Goal: Information Seeking & Learning: Learn about a topic

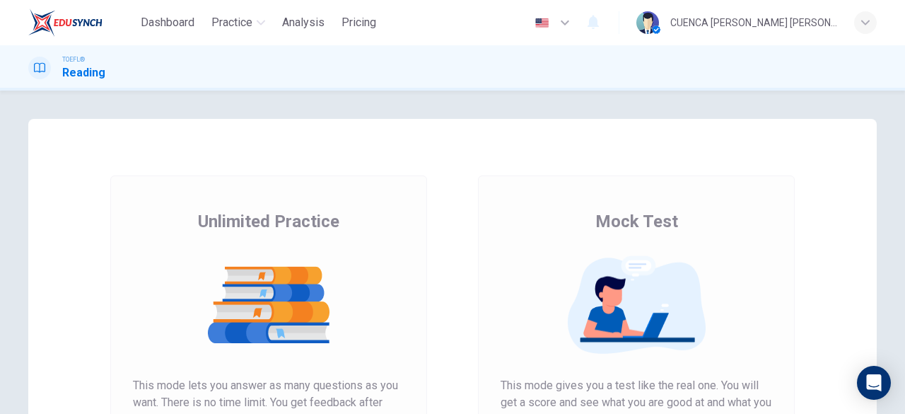
scroll to position [173, 0]
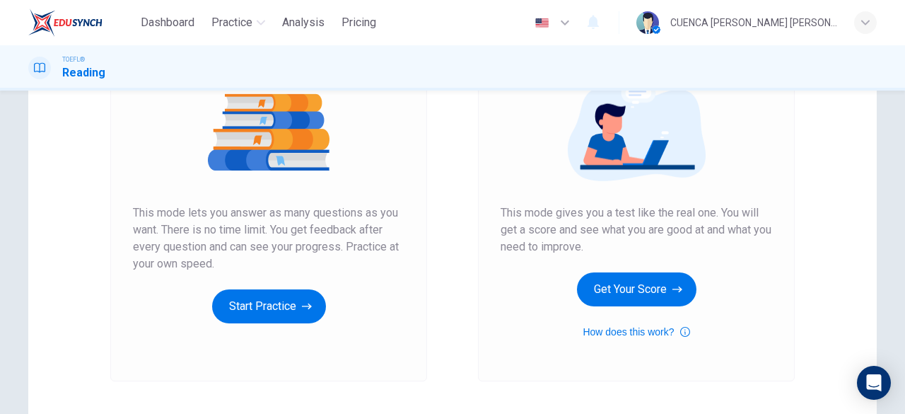
click at [302, 309] on icon "button" at bounding box center [307, 306] width 10 height 14
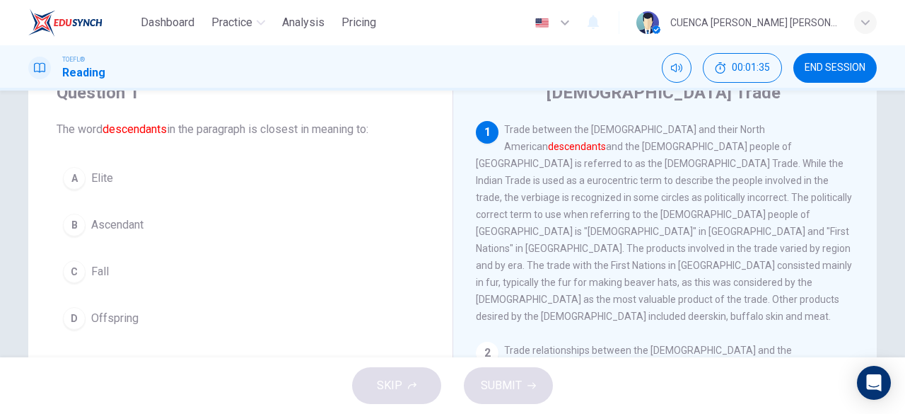
scroll to position [62, 0]
click at [120, 308] on span "Offspring" at bounding box center [114, 316] width 47 height 17
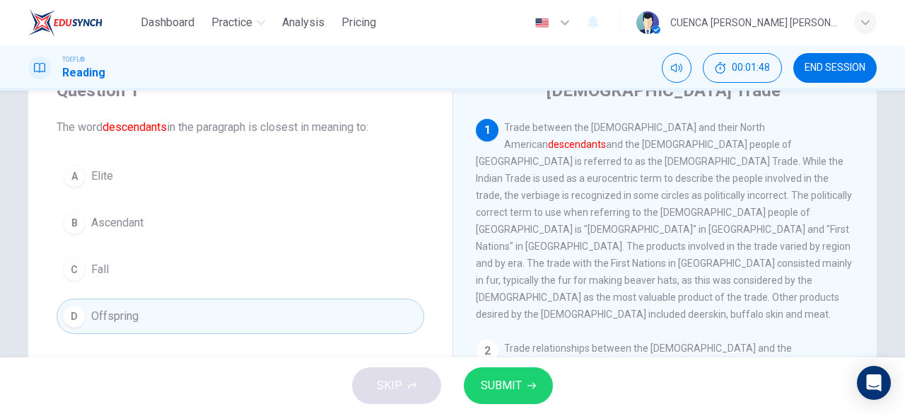
click at [515, 379] on span "SUBMIT" at bounding box center [501, 386] width 41 height 20
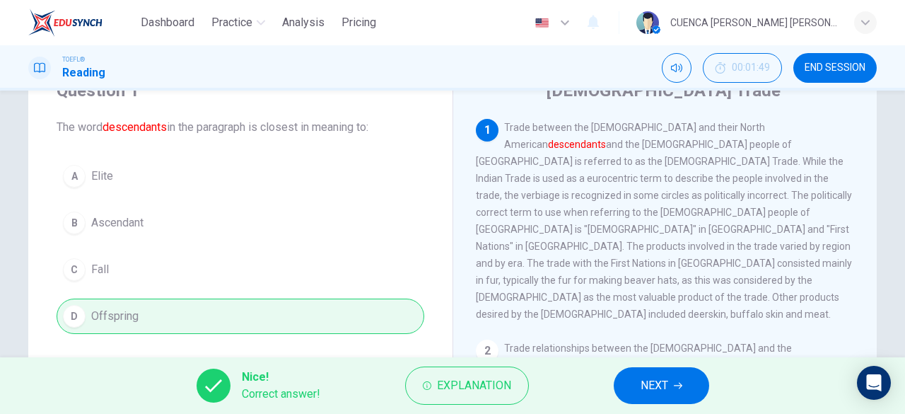
click at [680, 385] on icon "button" at bounding box center [678, 385] width 8 height 8
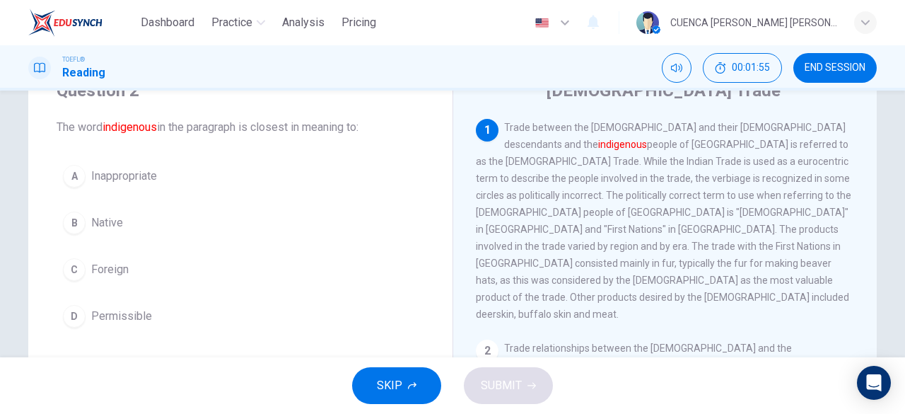
click at [134, 226] on button "B Native" at bounding box center [241, 222] width 368 height 35
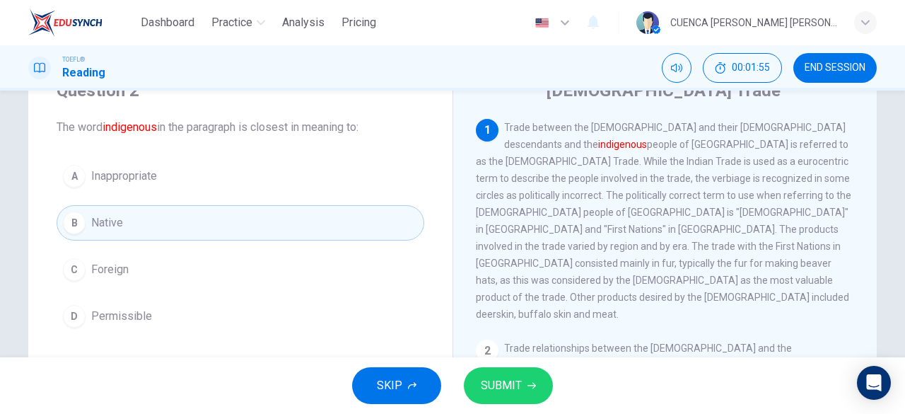
click at [530, 385] on icon "button" at bounding box center [532, 386] width 8 height 6
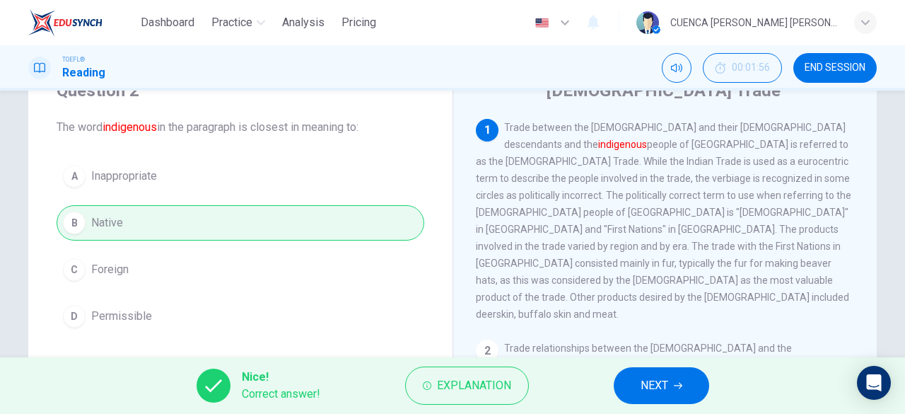
click at [678, 385] on icon "button" at bounding box center [678, 386] width 8 height 6
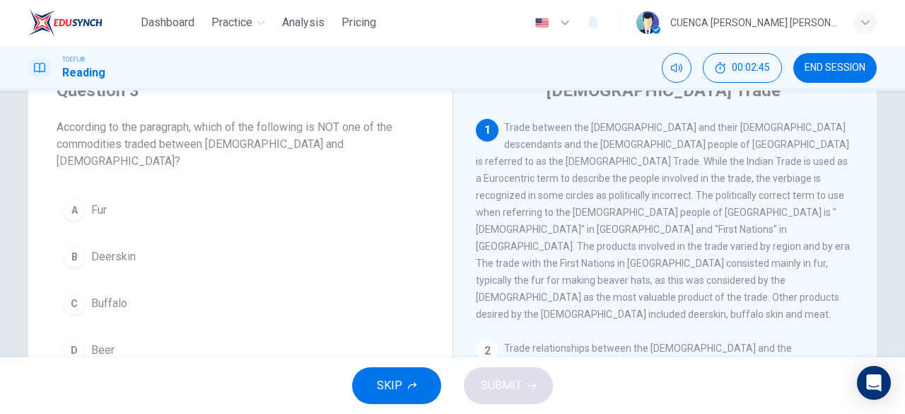
scroll to position [101, 0]
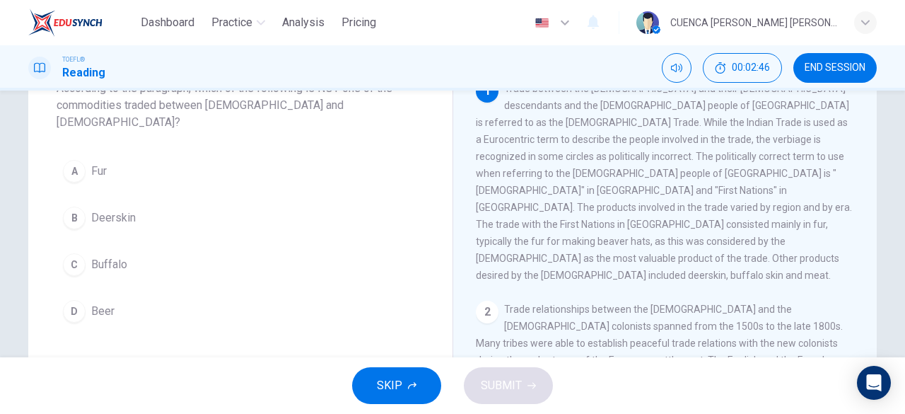
click at [146, 294] on button "D Beer" at bounding box center [241, 311] width 368 height 35
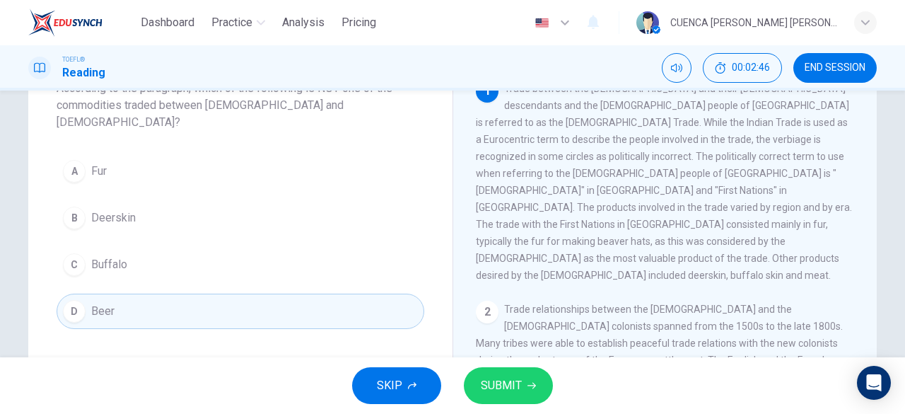
click at [516, 383] on span "SUBMIT" at bounding box center [501, 386] width 41 height 20
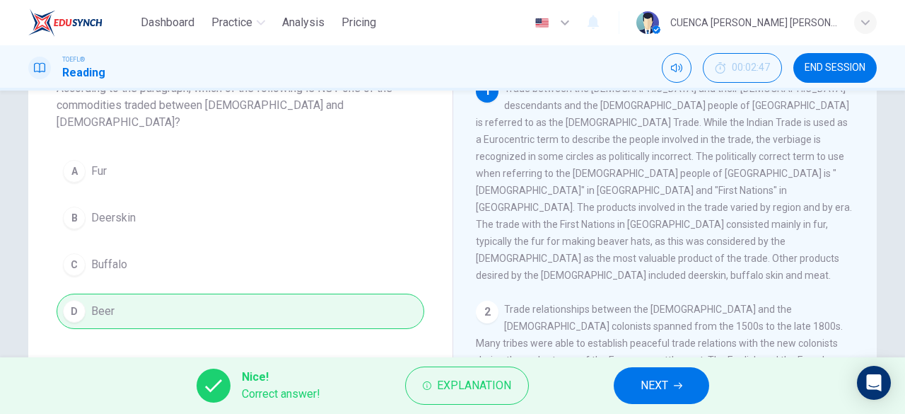
click at [678, 385] on icon "button" at bounding box center [678, 386] width 8 height 6
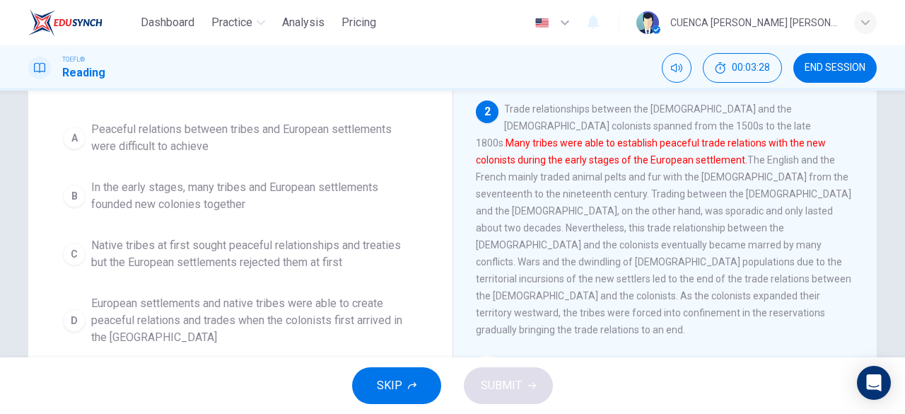
scroll to position [125, 0]
click at [327, 311] on span "European settlements and native tribes were able to create peaceful relations a…" at bounding box center [254, 320] width 327 height 51
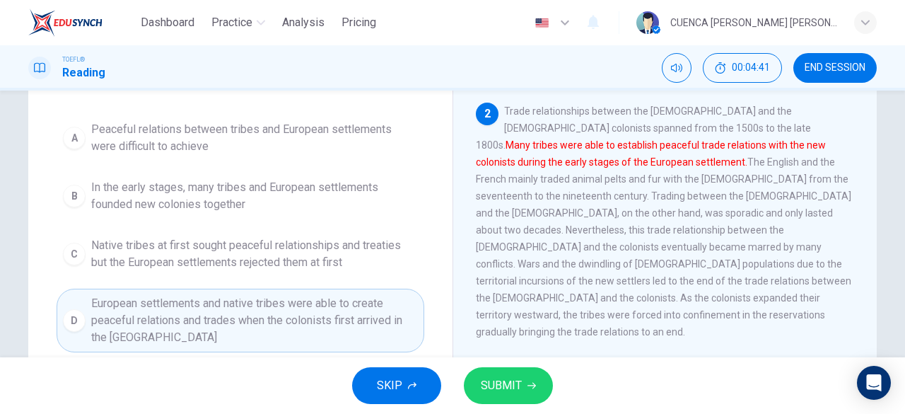
click at [506, 383] on span "SUBMIT" at bounding box center [501, 386] width 41 height 20
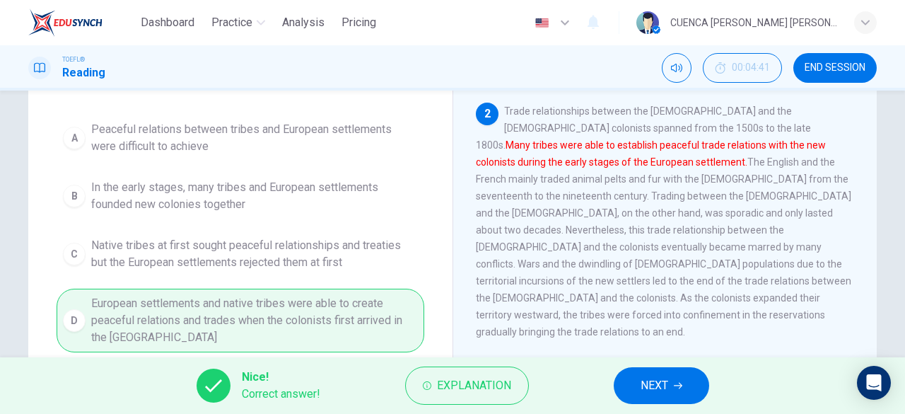
click at [677, 385] on icon "button" at bounding box center [678, 385] width 8 height 8
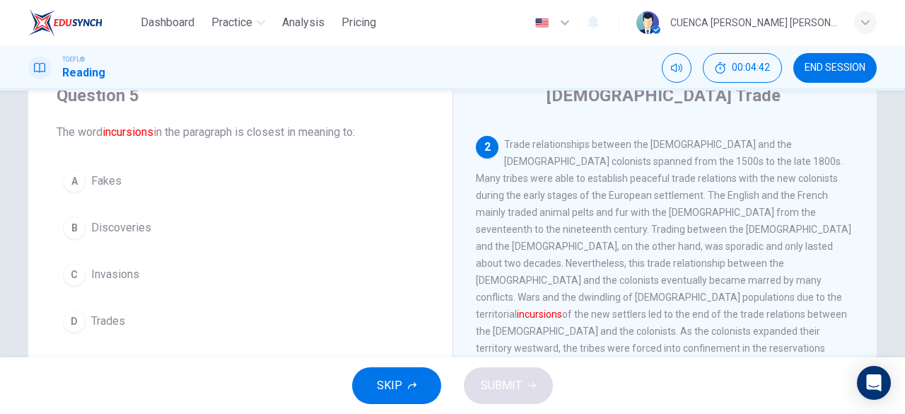
scroll to position [59, 0]
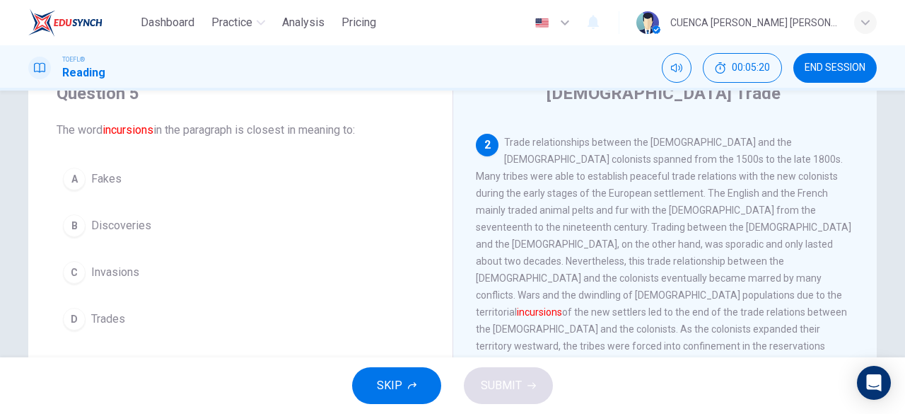
click at [129, 273] on span "Invasions" at bounding box center [115, 272] width 48 height 17
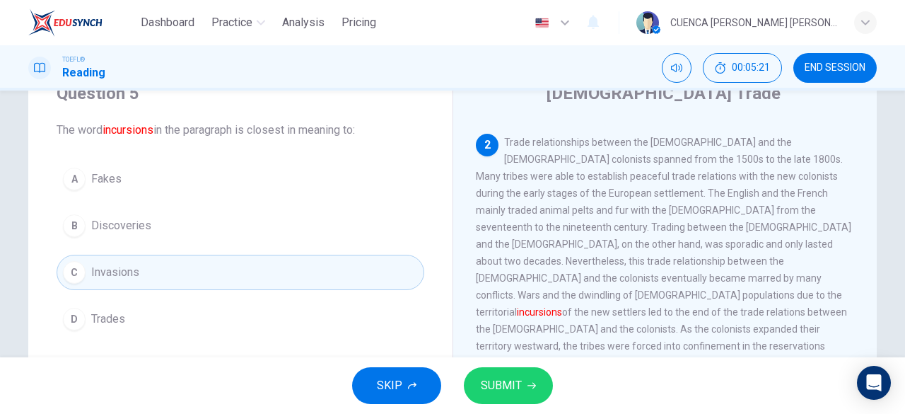
click at [508, 388] on span "SUBMIT" at bounding box center [501, 386] width 41 height 20
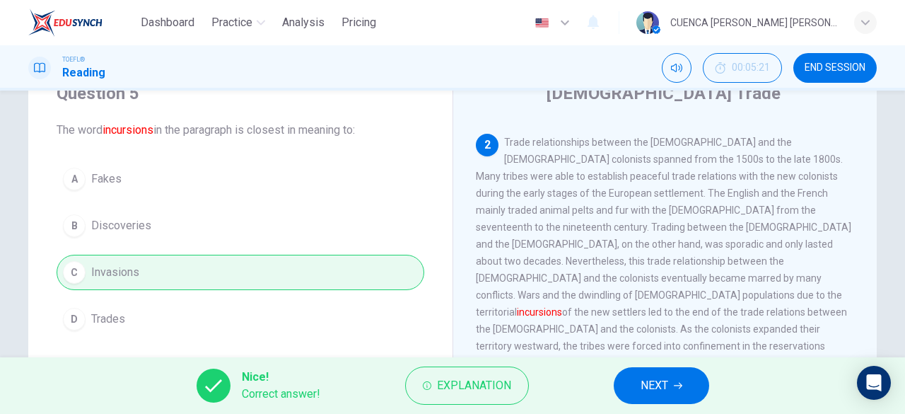
click at [678, 385] on icon "button" at bounding box center [678, 386] width 8 height 6
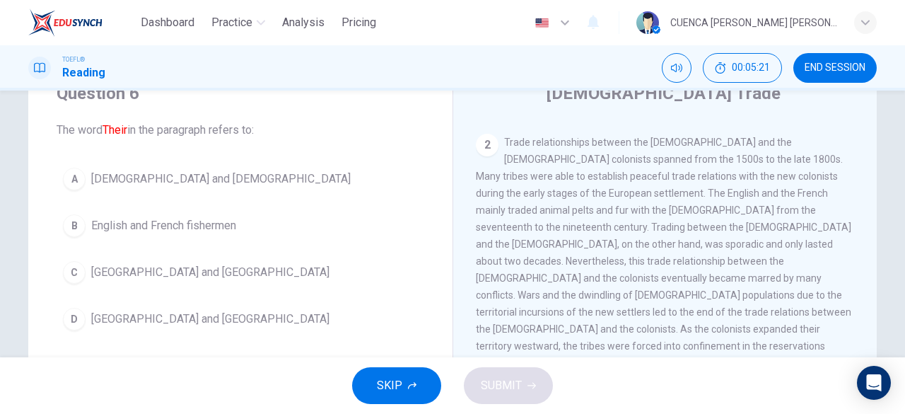
scroll to position [327, 0]
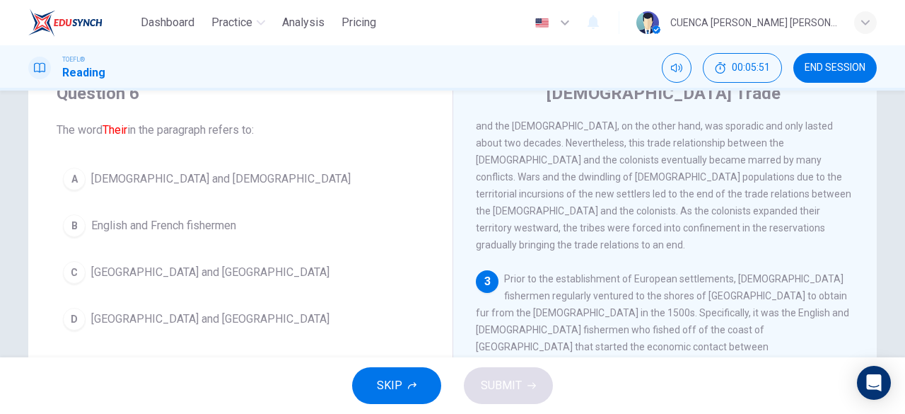
click at [237, 178] on span "[DEMOGRAPHIC_DATA] and [DEMOGRAPHIC_DATA]" at bounding box center [221, 178] width 260 height 17
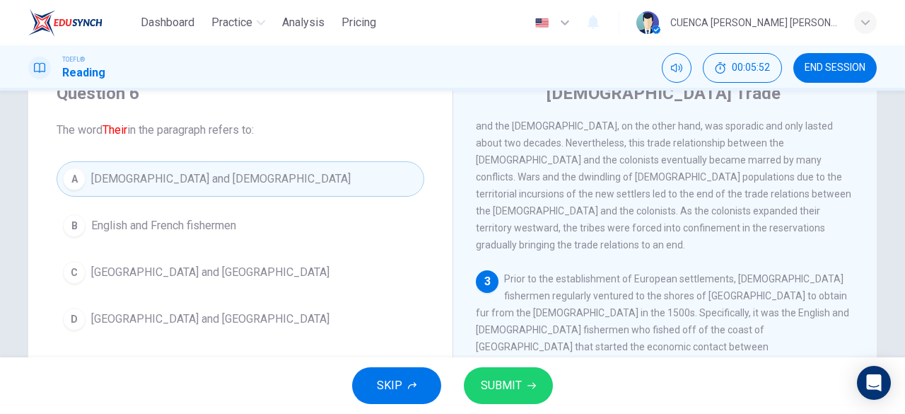
click at [514, 387] on span "SUBMIT" at bounding box center [501, 386] width 41 height 20
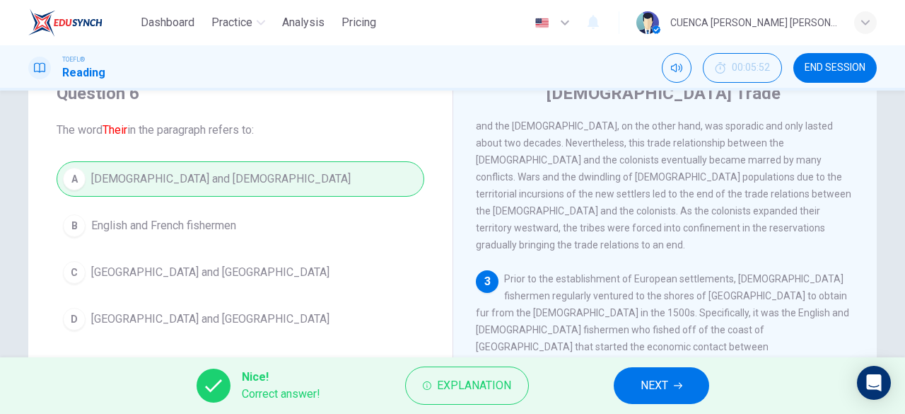
click at [666, 381] on span "NEXT" at bounding box center [655, 386] width 28 height 20
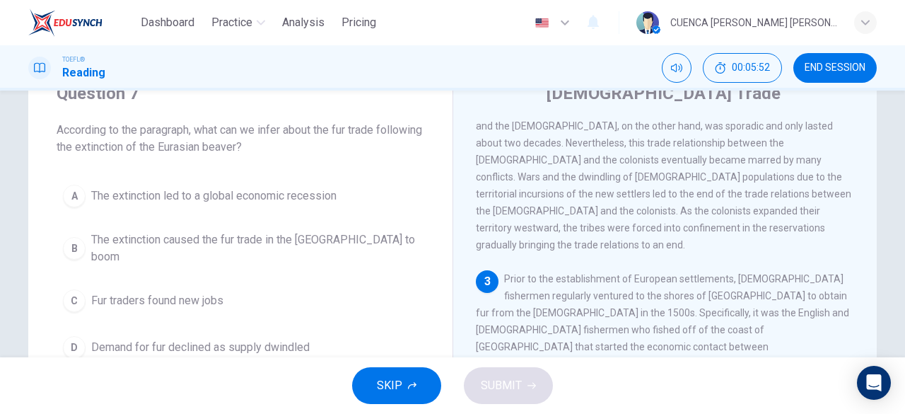
scroll to position [435, 0]
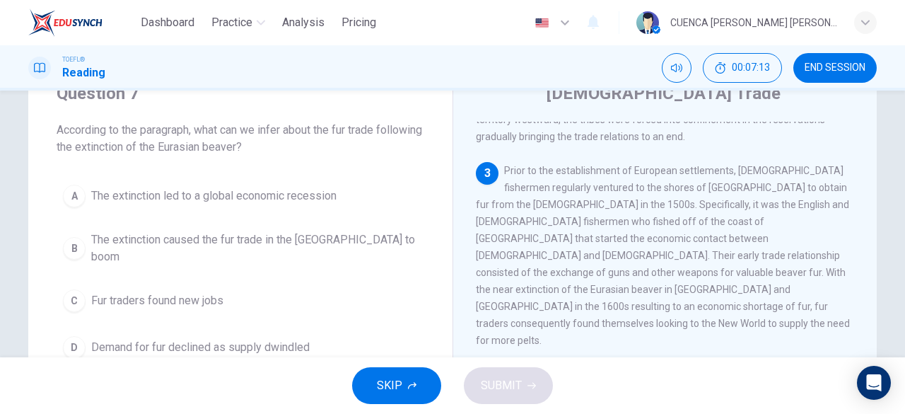
click at [365, 244] on span "The extinction caused the fur trade in the [GEOGRAPHIC_DATA] to boom" at bounding box center [254, 248] width 327 height 34
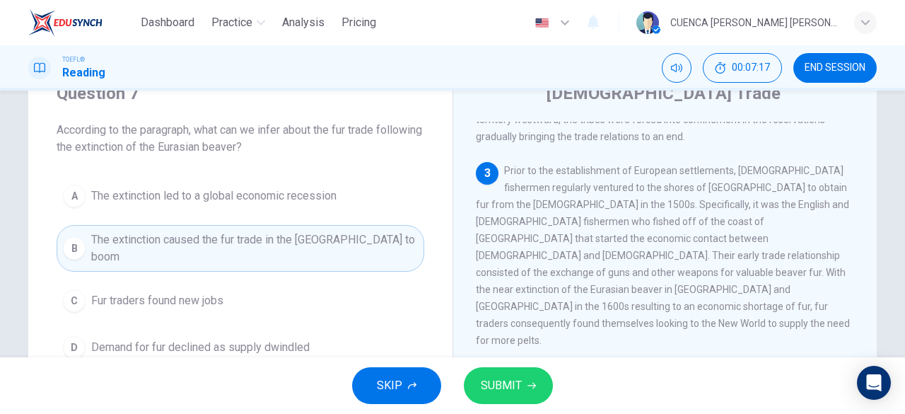
click at [502, 385] on span "SUBMIT" at bounding box center [501, 386] width 41 height 20
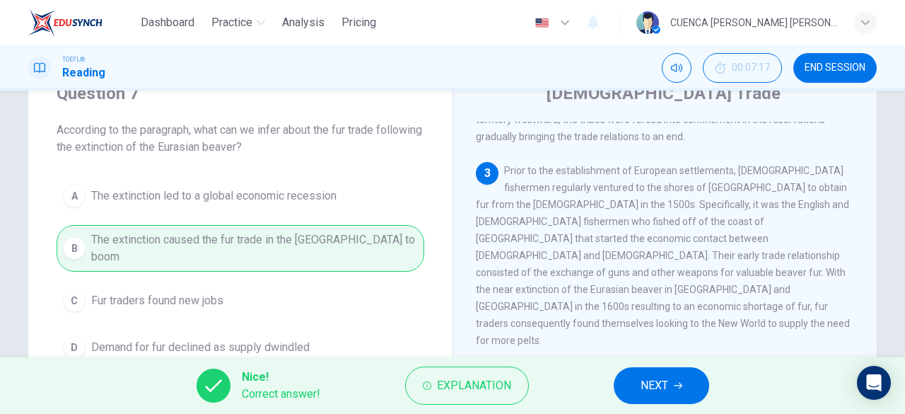
click at [661, 386] on span "NEXT" at bounding box center [655, 386] width 28 height 20
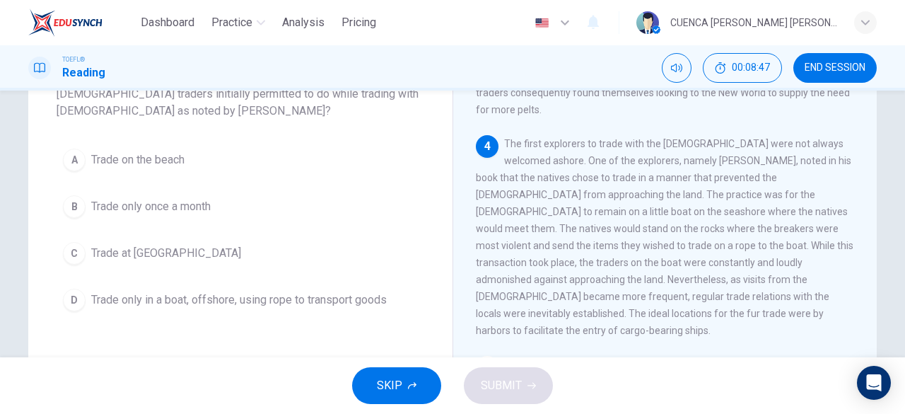
scroll to position [113, 0]
click at [363, 301] on span "Trade only in a boat, offshore, using rope to transport goods" at bounding box center [239, 299] width 296 height 17
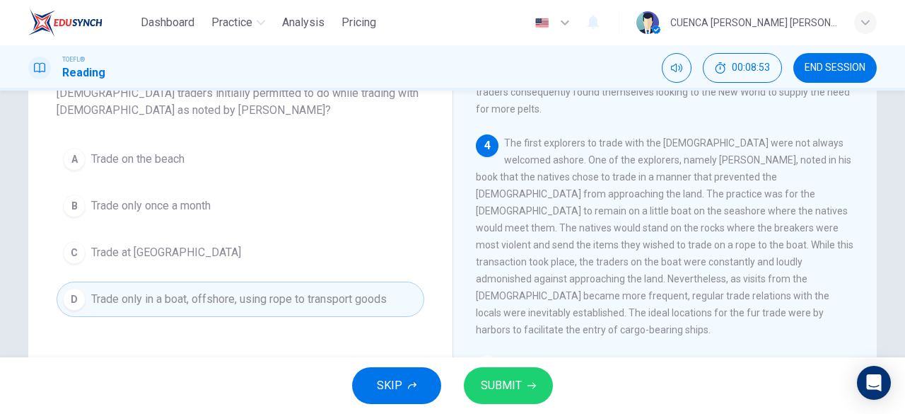
click at [511, 383] on span "SUBMIT" at bounding box center [501, 386] width 41 height 20
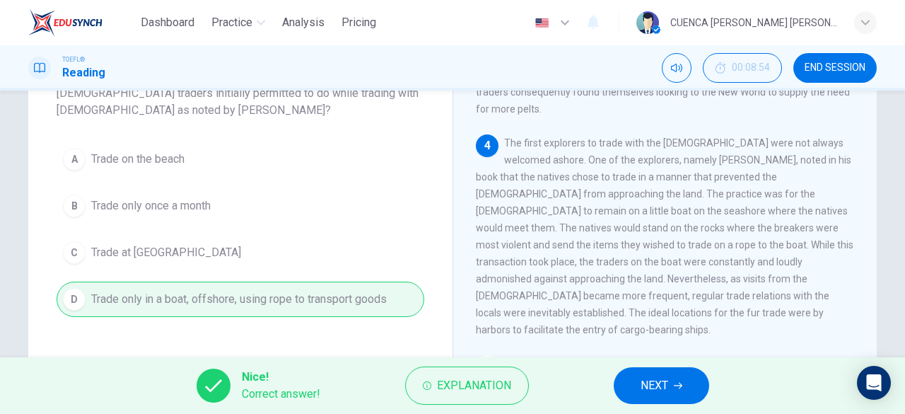
click at [648, 386] on span "NEXT" at bounding box center [655, 386] width 28 height 20
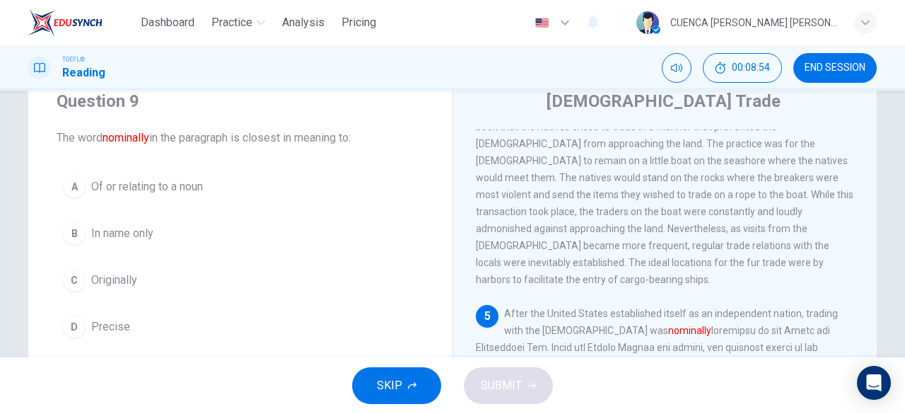
scroll to position [51, 0]
click at [129, 279] on span "Originally" at bounding box center [114, 280] width 46 height 17
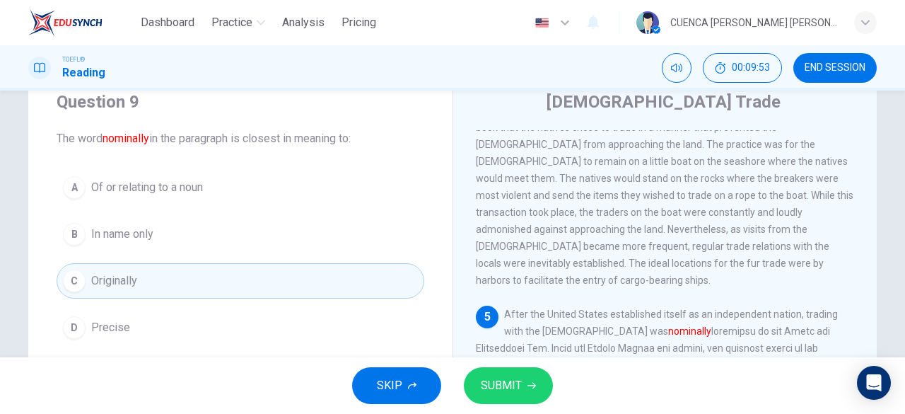
click at [530, 385] on icon "button" at bounding box center [532, 386] width 8 height 6
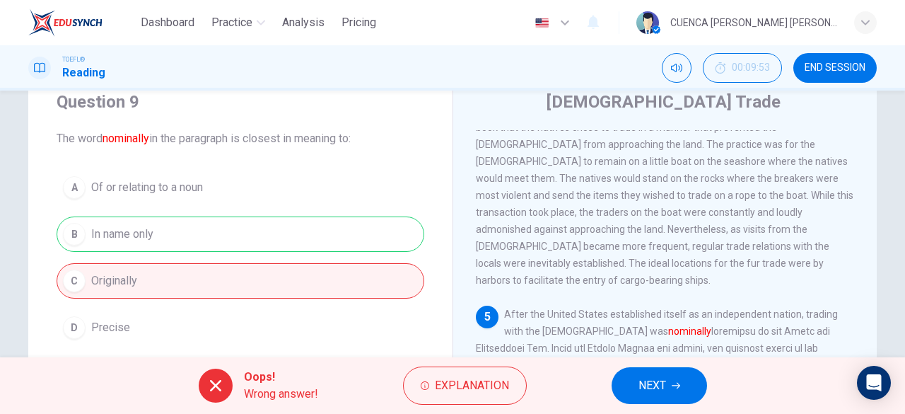
click at [661, 383] on span "NEXT" at bounding box center [653, 386] width 28 height 20
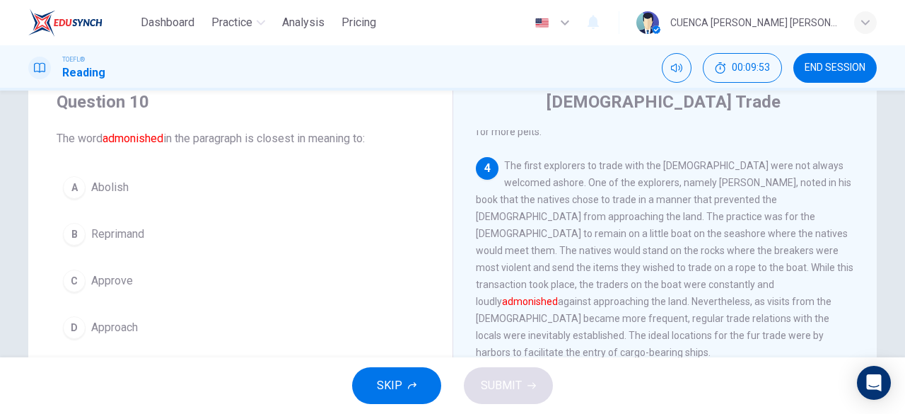
scroll to position [609, 0]
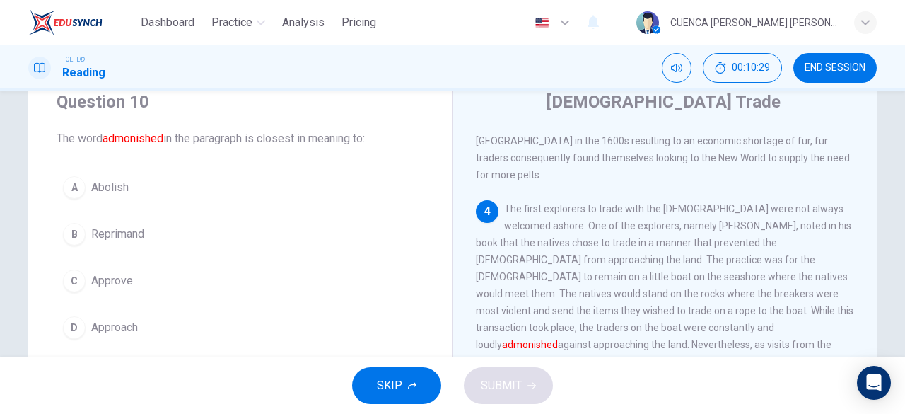
click at [154, 235] on button "B Reprimand" at bounding box center [241, 233] width 368 height 35
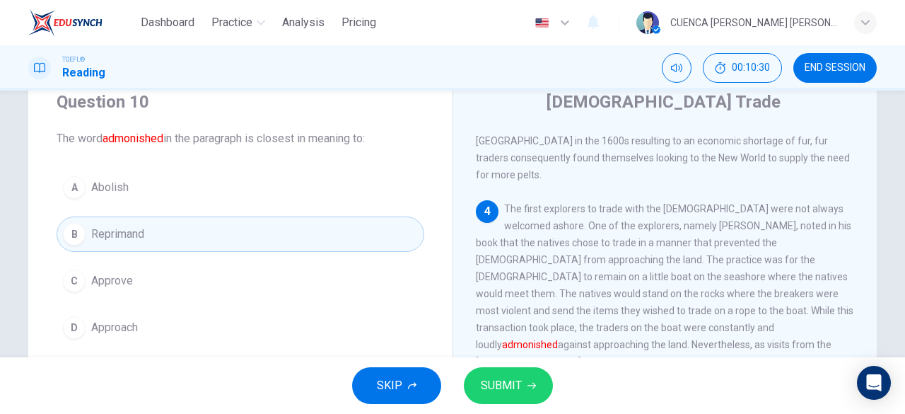
click at [515, 388] on span "SUBMIT" at bounding box center [501, 386] width 41 height 20
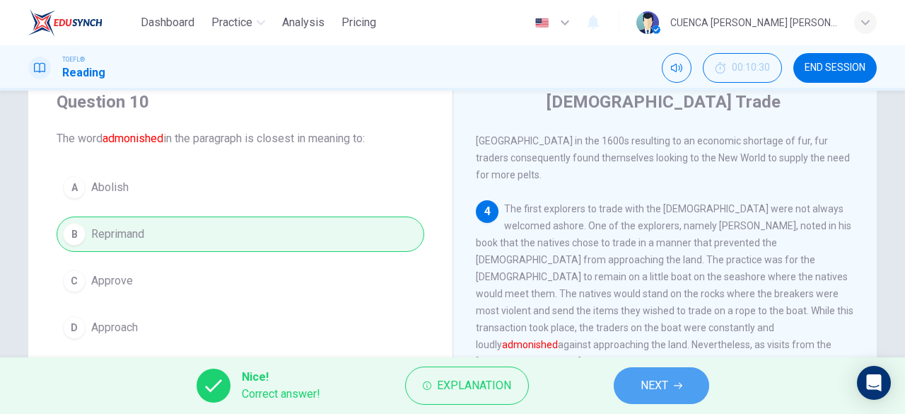
click at [678, 385] on icon "button" at bounding box center [678, 386] width 8 height 6
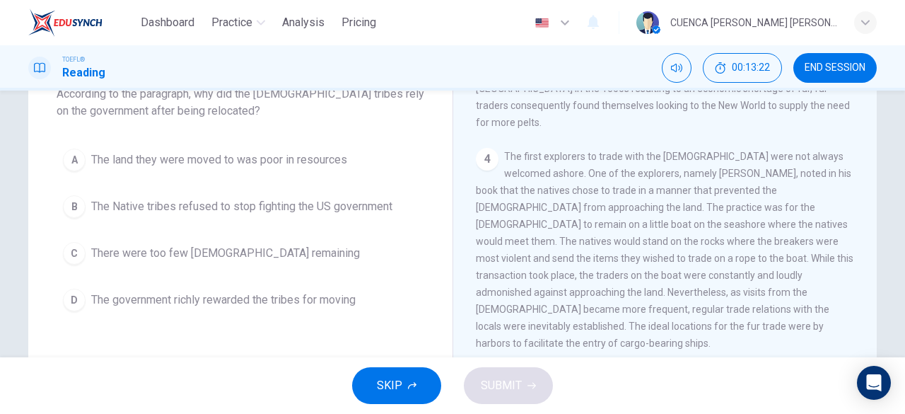
scroll to position [95, 0]
click at [394, 173] on button "A The land they were moved to was poor in resources" at bounding box center [241, 160] width 368 height 35
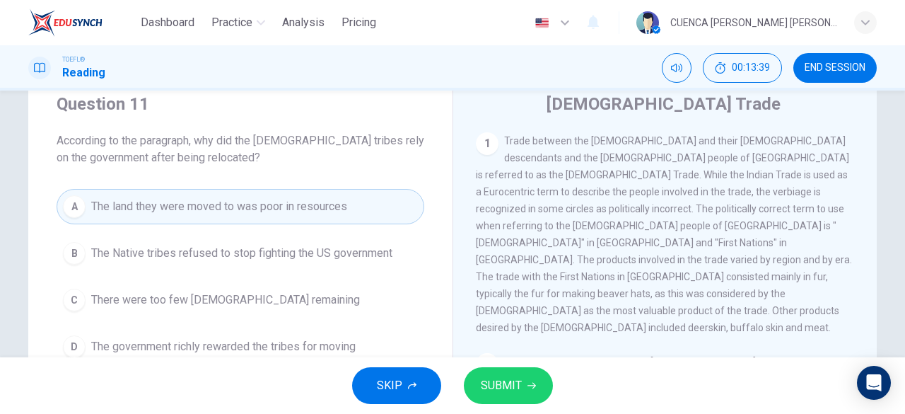
scroll to position [0, 0]
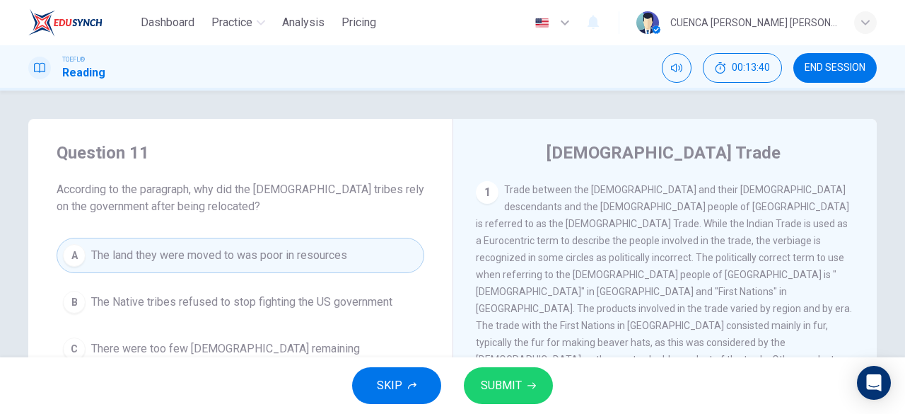
click at [519, 385] on span "SUBMIT" at bounding box center [501, 386] width 41 height 20
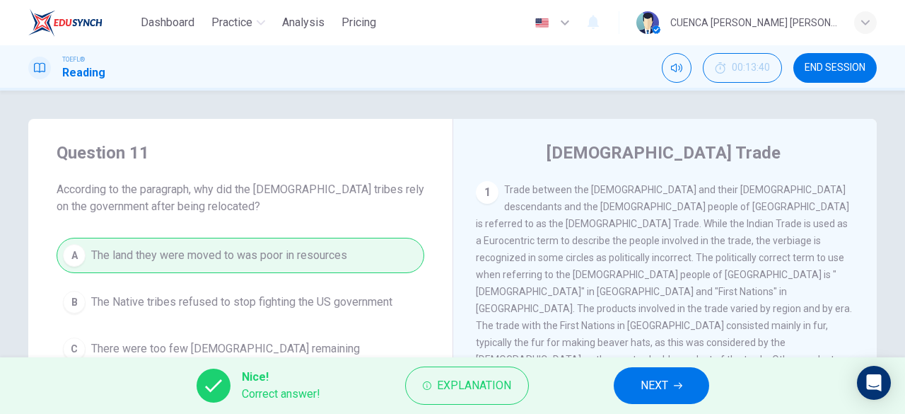
click at [656, 389] on span "NEXT" at bounding box center [655, 386] width 28 height 20
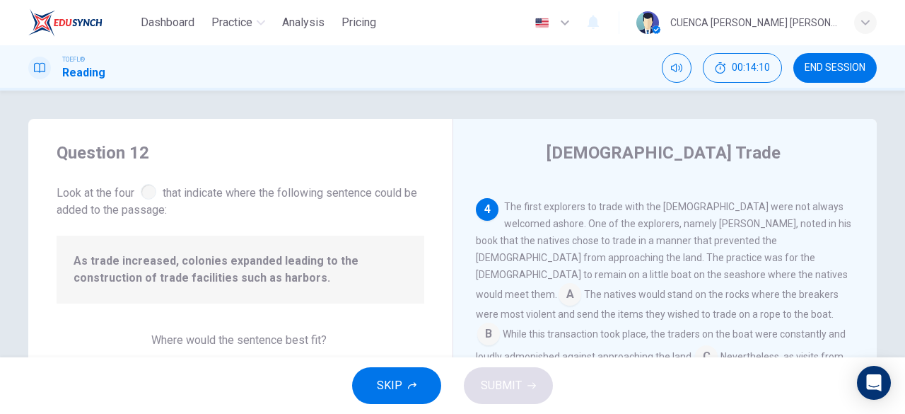
scroll to position [663, 0]
click at [651, 385] on input at bounding box center [639, 396] width 23 height 23
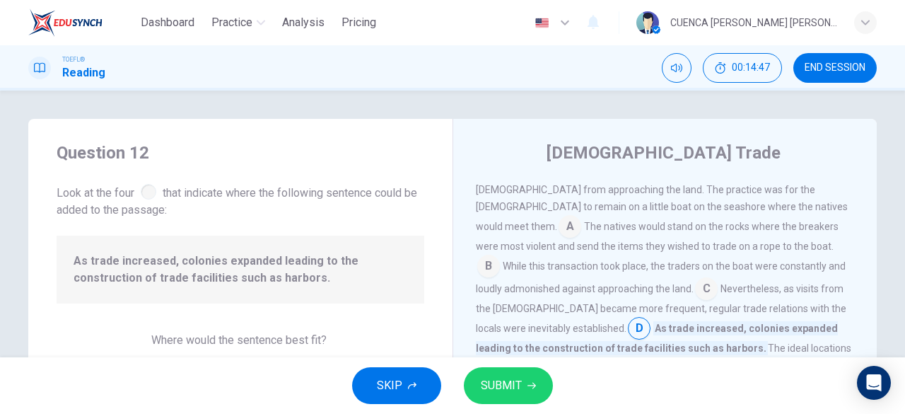
scroll to position [729, 0]
click at [530, 385] on icon "button" at bounding box center [532, 386] width 8 height 6
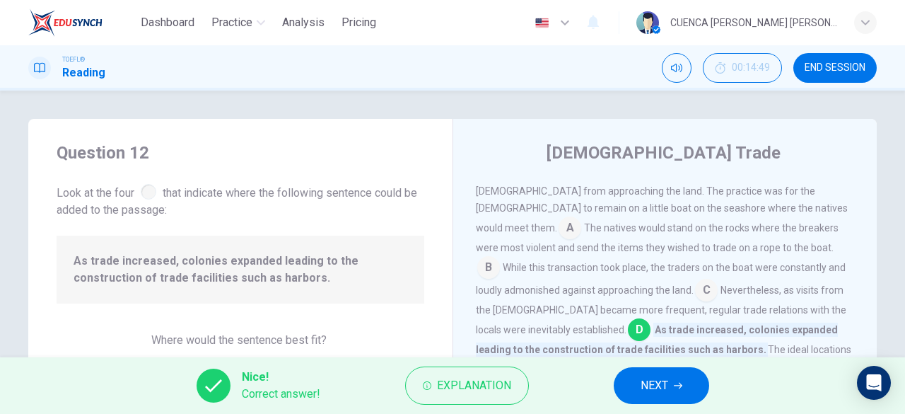
click at [663, 378] on span "NEXT" at bounding box center [655, 386] width 28 height 20
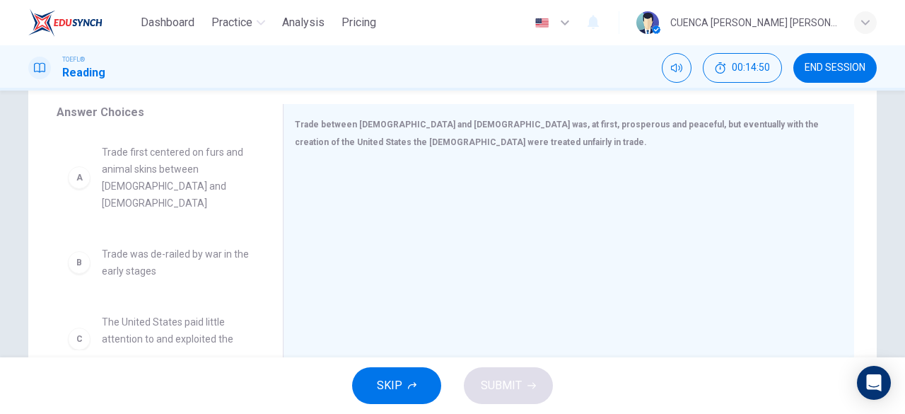
scroll to position [235, 0]
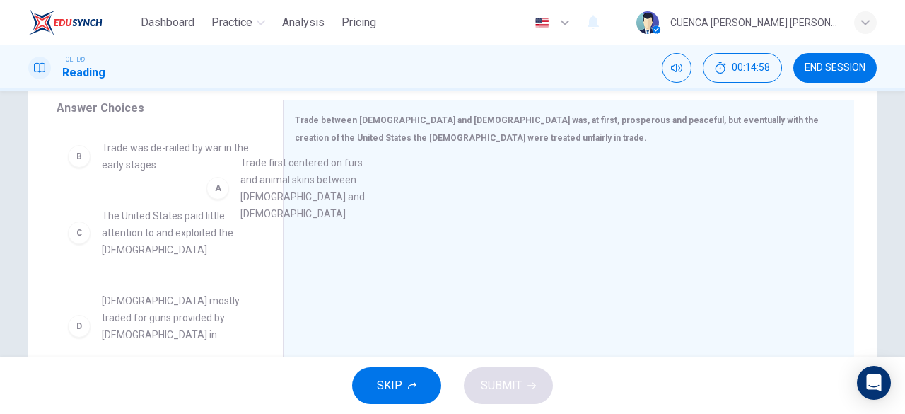
drag, startPoint x: 194, startPoint y: 180, endPoint x: 369, endPoint y: 197, distance: 176.2
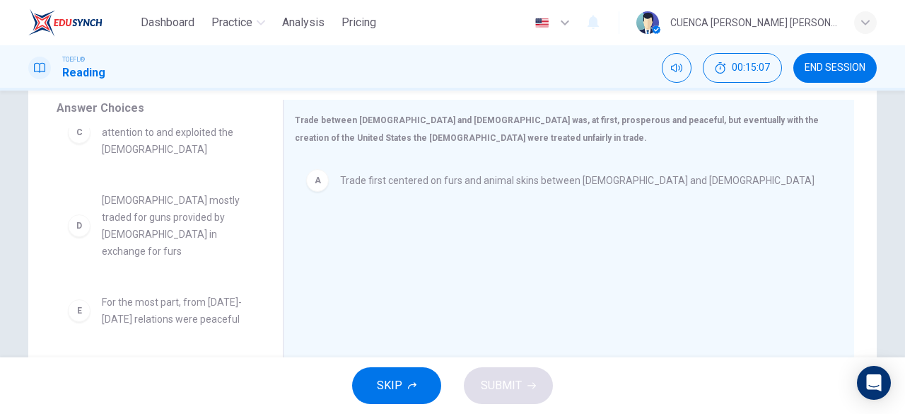
scroll to position [105, 0]
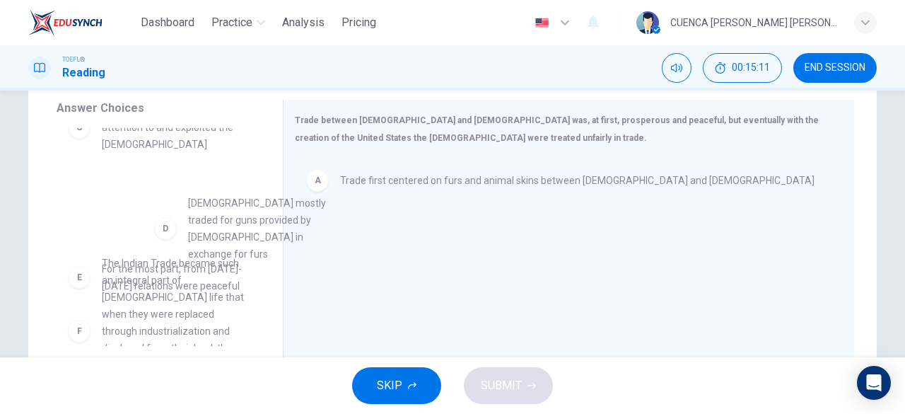
drag, startPoint x: 209, startPoint y: 220, endPoint x: 362, endPoint y: 230, distance: 153.1
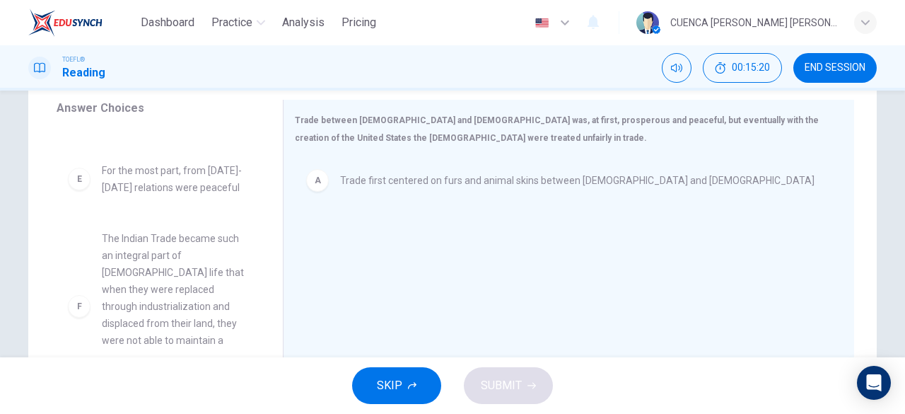
scroll to position [263, 0]
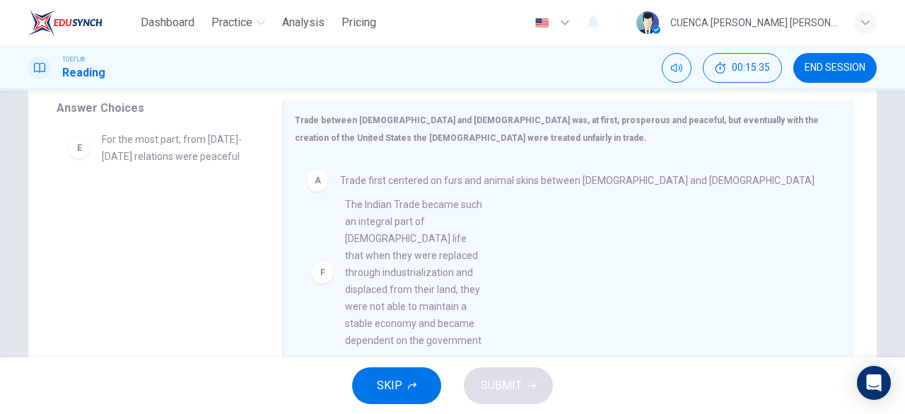
drag, startPoint x: 182, startPoint y: 284, endPoint x: 448, endPoint y: 296, distance: 265.6
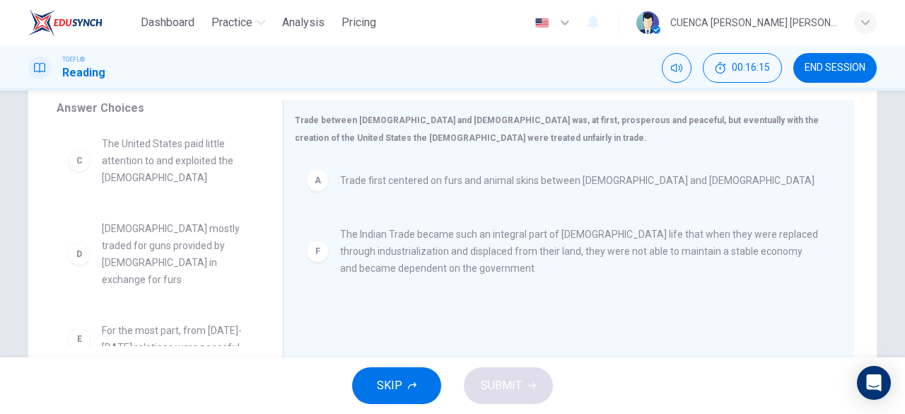
scroll to position [76, 0]
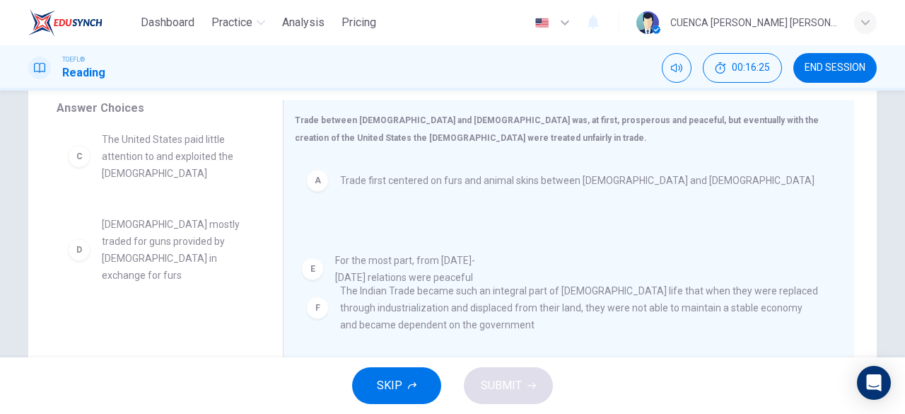
drag, startPoint x: 214, startPoint y: 327, endPoint x: 510, endPoint y: 260, distance: 303.4
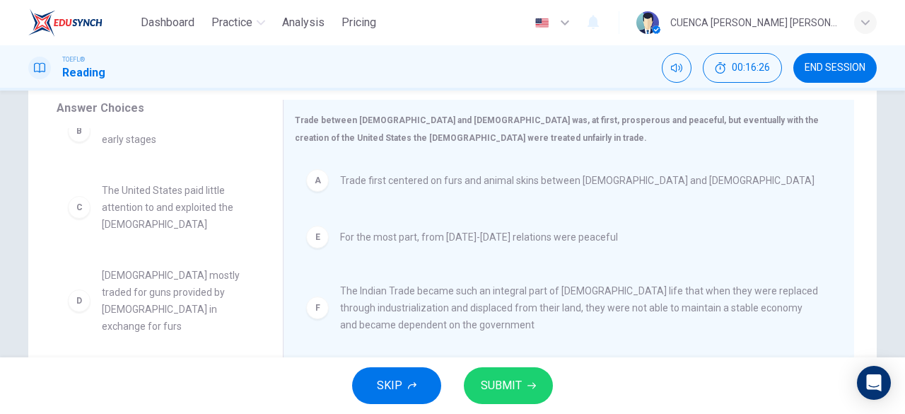
scroll to position [8, 0]
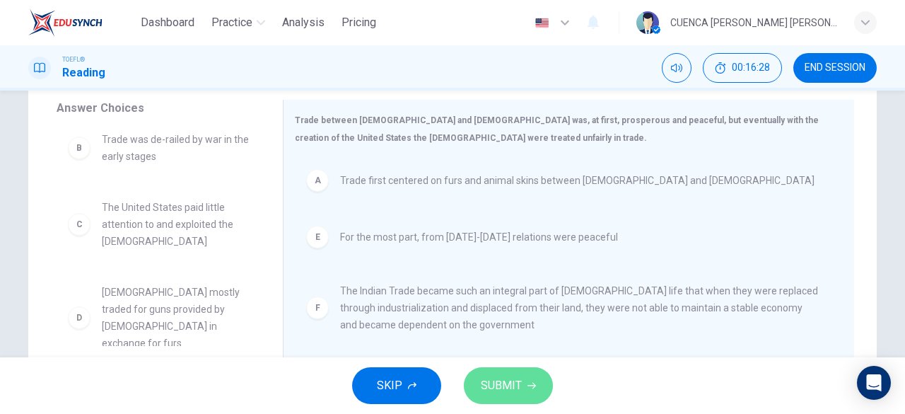
click at [530, 384] on icon "button" at bounding box center [532, 385] width 8 height 8
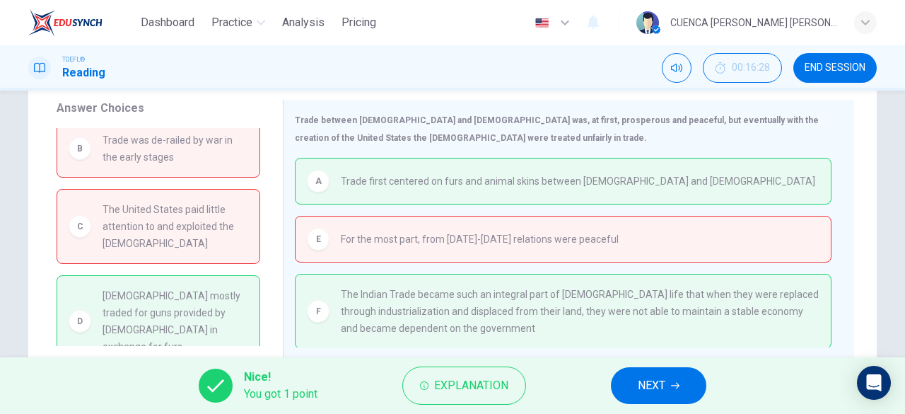
click at [836, 70] on span "END SESSION" at bounding box center [835, 67] width 61 height 11
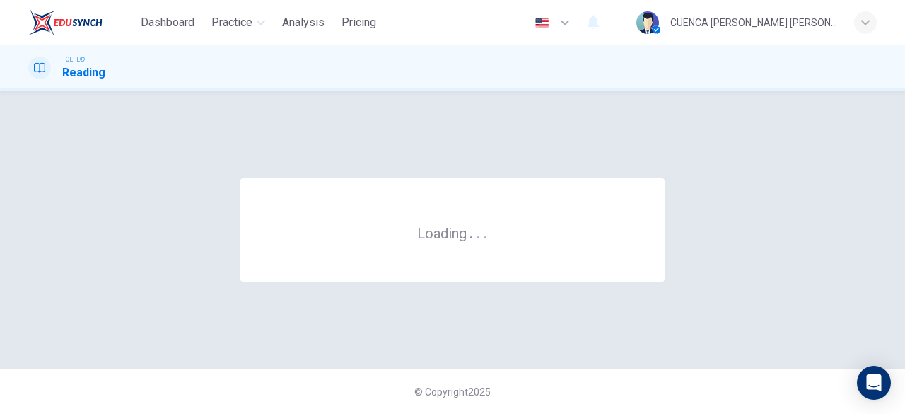
scroll to position [0, 0]
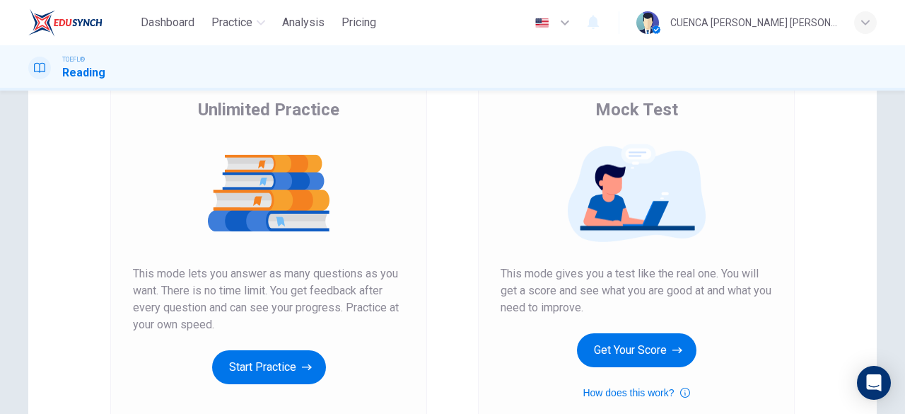
scroll to position [113, 0]
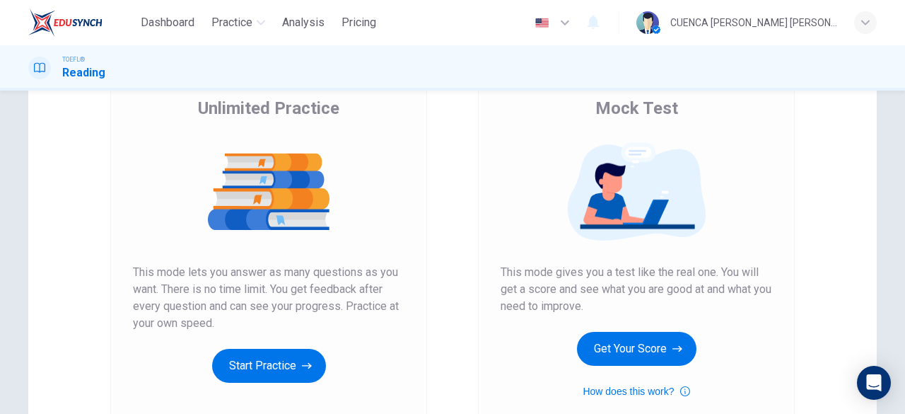
click at [640, 390] on button "How does this work?" at bounding box center [636, 391] width 107 height 17
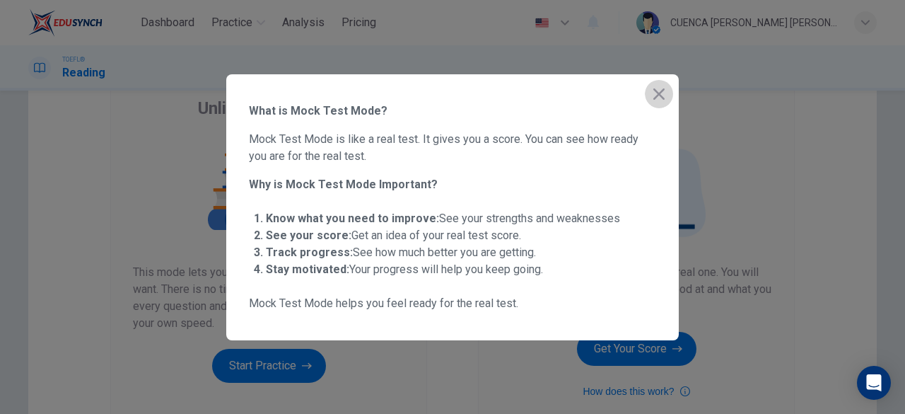
click at [659, 94] on icon "button" at bounding box center [659, 93] width 11 height 11
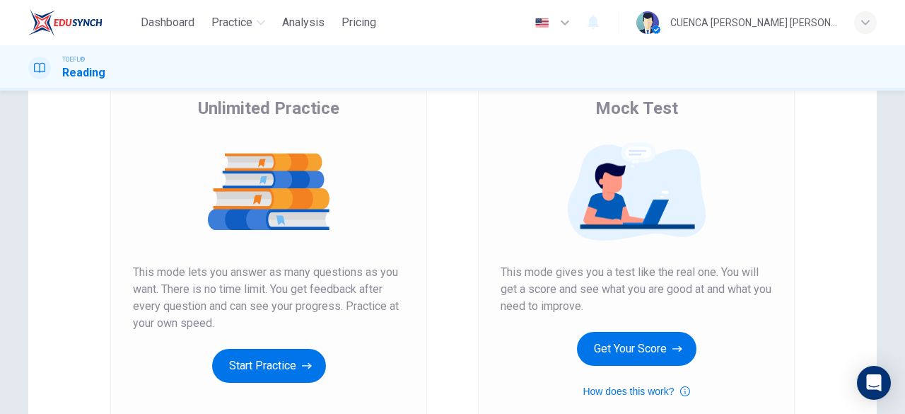
click at [257, 370] on button "Start Practice" at bounding box center [269, 366] width 114 height 34
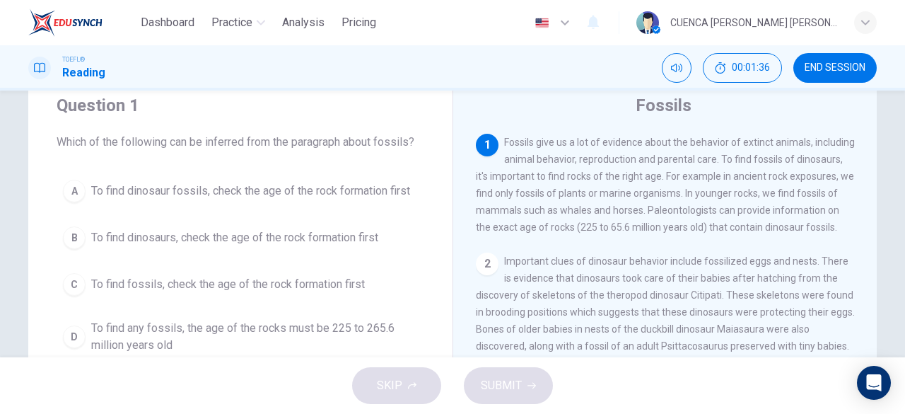
scroll to position [59, 0]
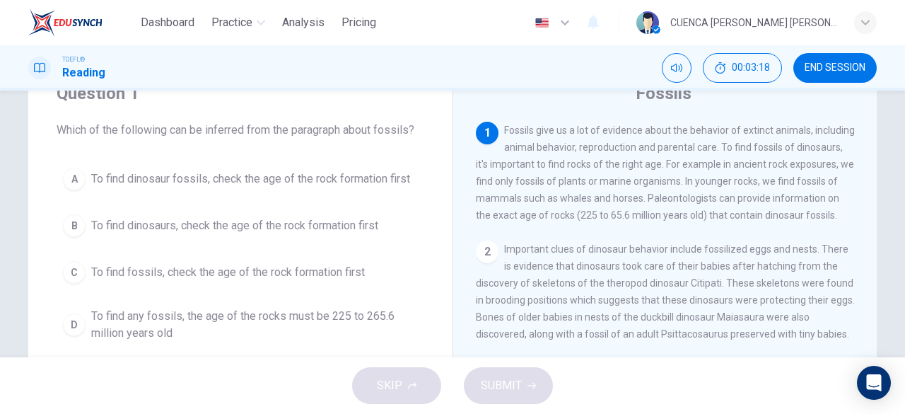
click at [198, 180] on span "To find dinosaur fossils, check the age of the rock formation first" at bounding box center [250, 178] width 319 height 17
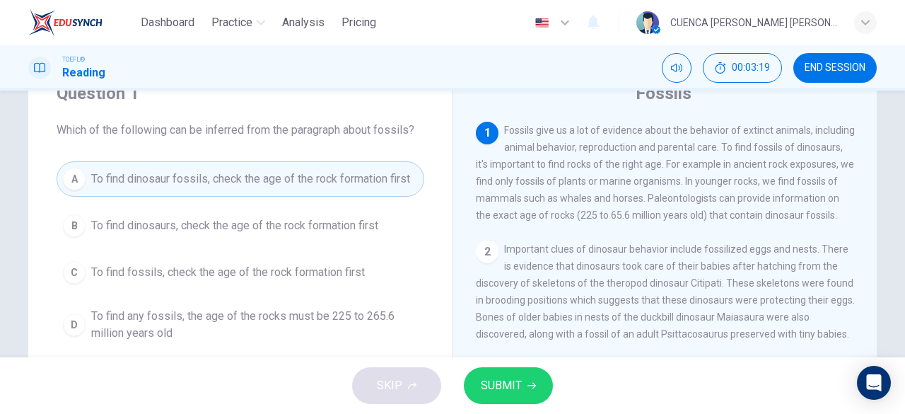
click at [511, 385] on span "SUBMIT" at bounding box center [501, 386] width 41 height 20
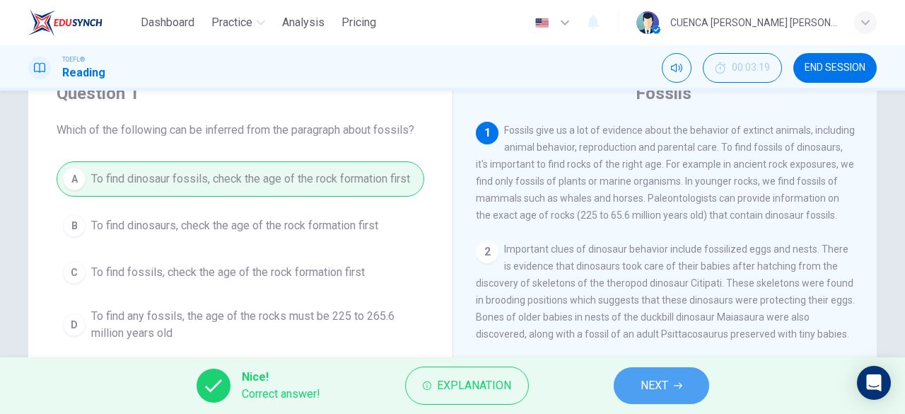
click at [688, 394] on button "NEXT" at bounding box center [661, 385] width 95 height 37
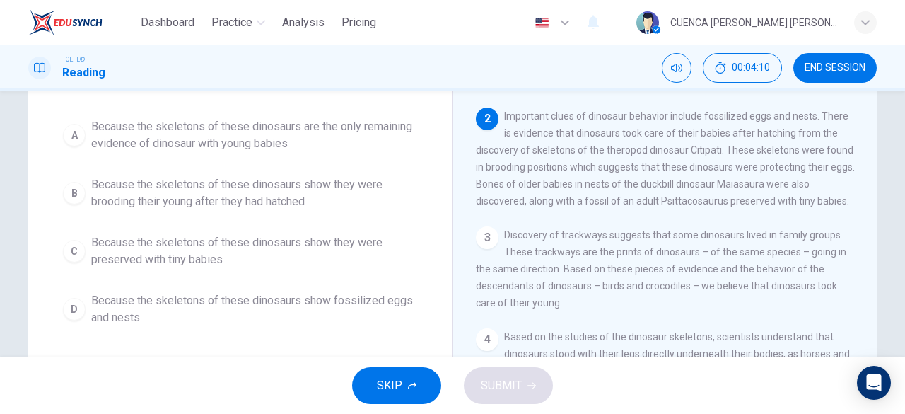
scroll to position [82, 0]
click at [337, 205] on span "Because the skeletons of these dinosaurs show they were brooding their young af…" at bounding box center [254, 193] width 327 height 34
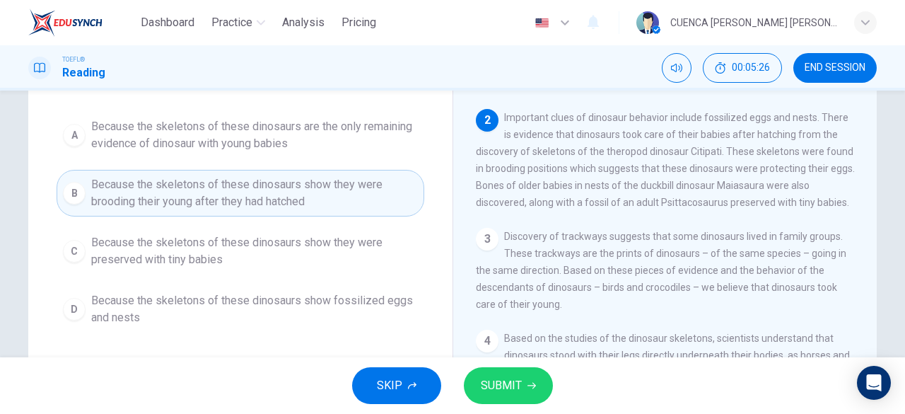
click at [518, 390] on span "SUBMIT" at bounding box center [501, 386] width 41 height 20
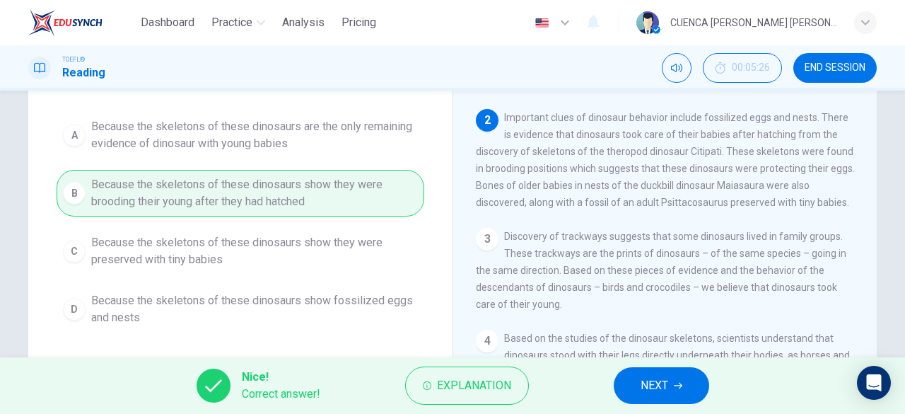
click at [656, 390] on span "NEXT" at bounding box center [655, 386] width 28 height 20
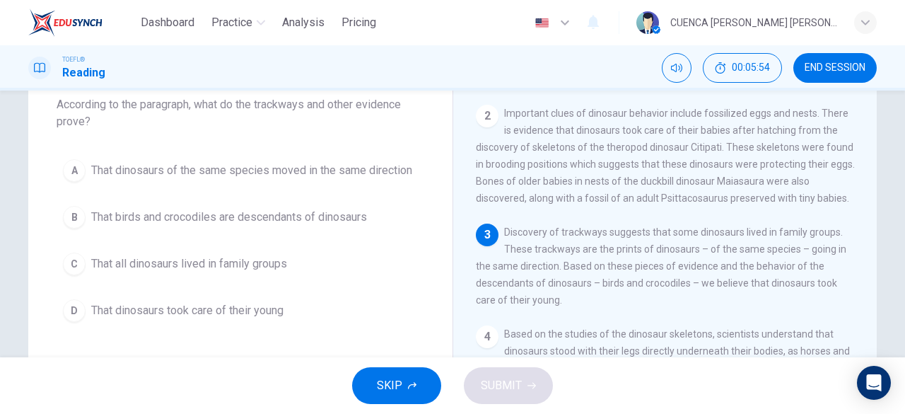
scroll to position [111, 0]
click at [265, 303] on span "That dinosaurs took care of their young" at bounding box center [187, 310] width 192 height 17
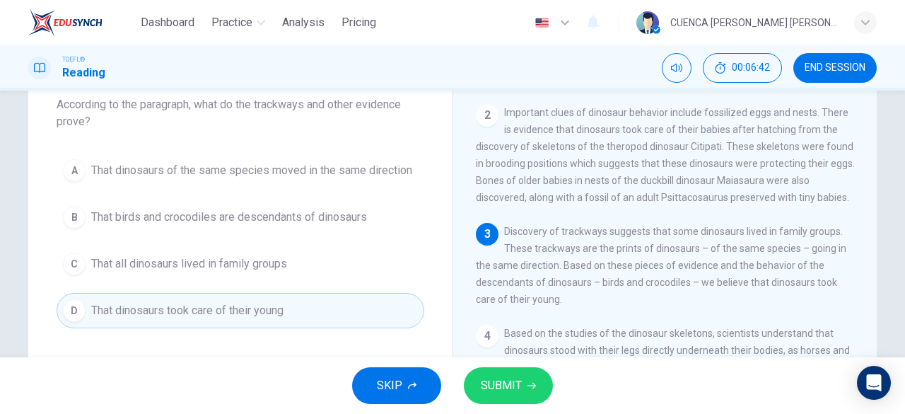
click at [503, 381] on span "SUBMIT" at bounding box center [501, 386] width 41 height 20
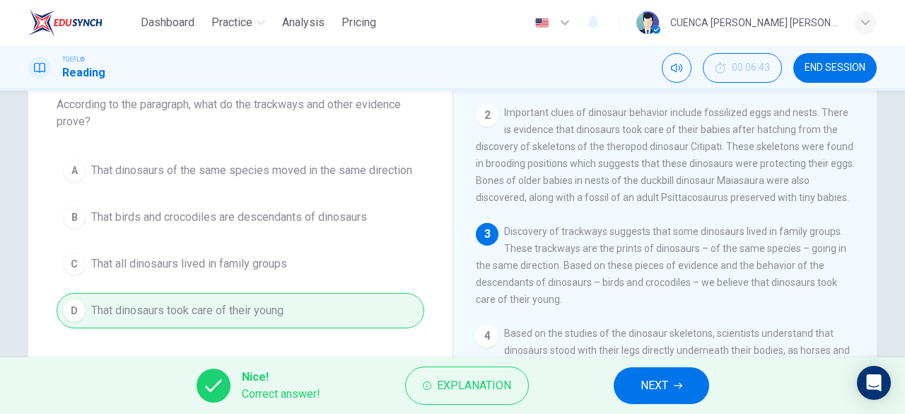
click at [663, 384] on span "NEXT" at bounding box center [655, 386] width 28 height 20
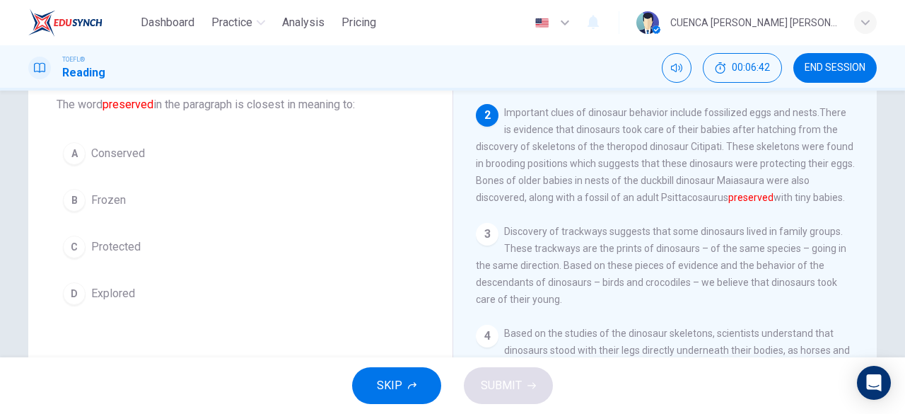
scroll to position [139, 0]
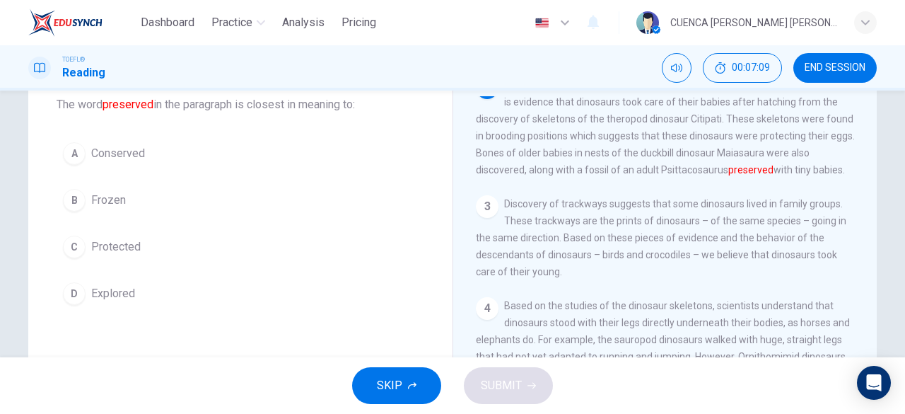
click at [173, 163] on button "A Conserved" at bounding box center [241, 153] width 368 height 35
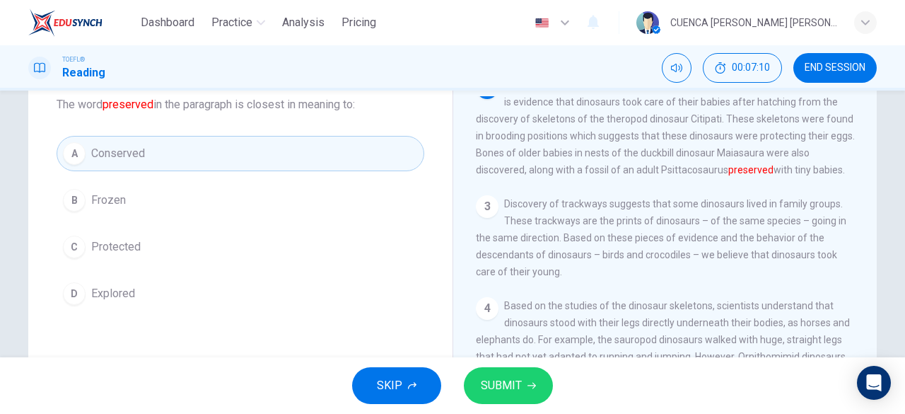
click at [514, 388] on span "SUBMIT" at bounding box center [501, 386] width 41 height 20
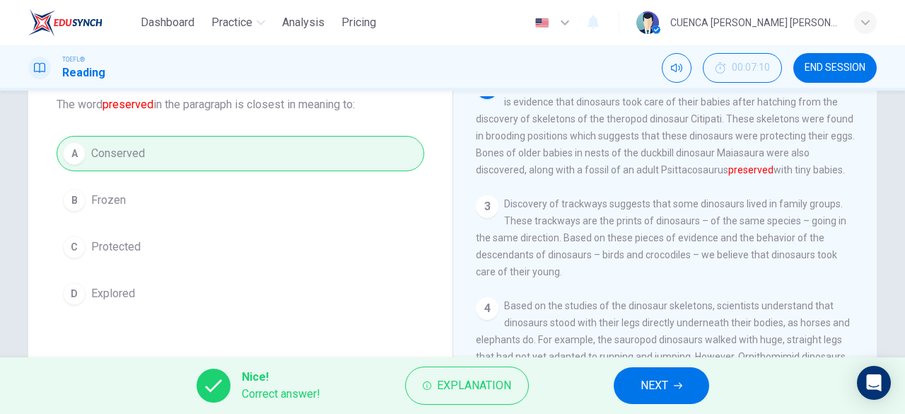
click at [678, 385] on icon "button" at bounding box center [678, 386] width 8 height 6
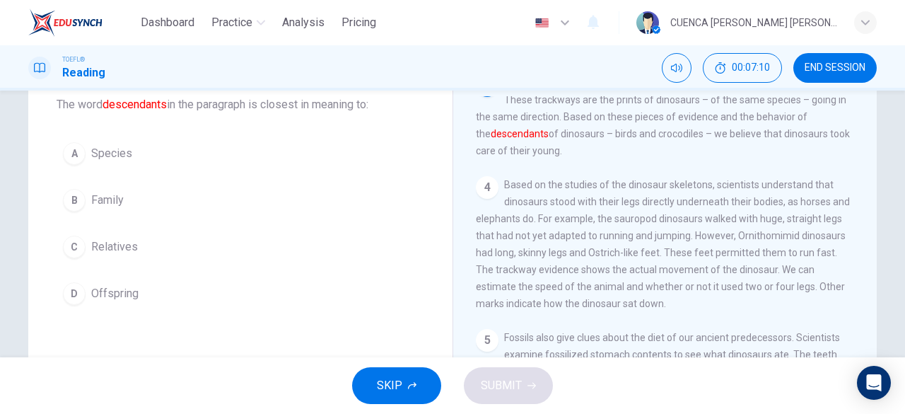
scroll to position [260, 0]
click at [117, 240] on span "Relatives" at bounding box center [114, 246] width 47 height 17
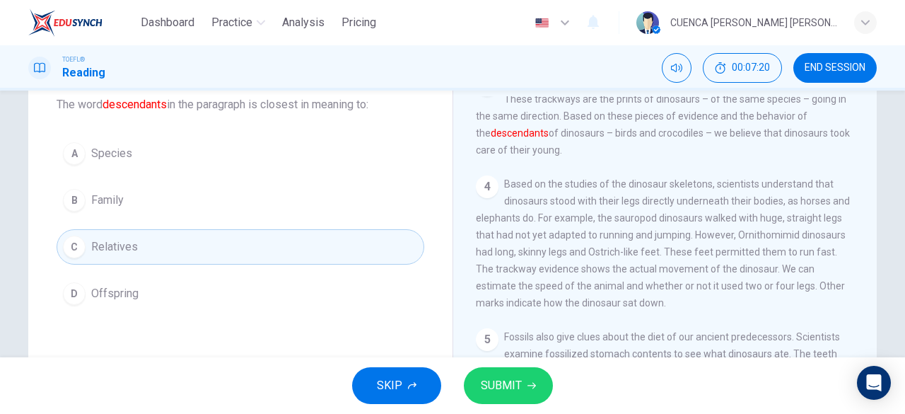
click at [530, 385] on icon "button" at bounding box center [532, 386] width 8 height 6
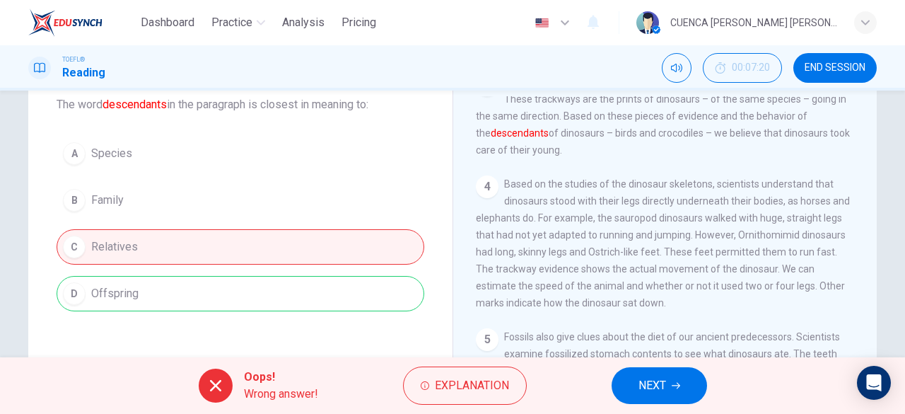
click at [651, 390] on span "NEXT" at bounding box center [653, 386] width 28 height 20
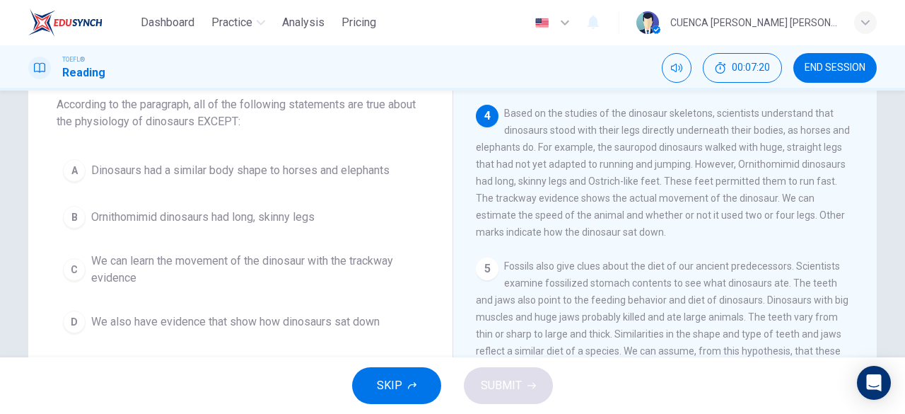
scroll to position [365, 0]
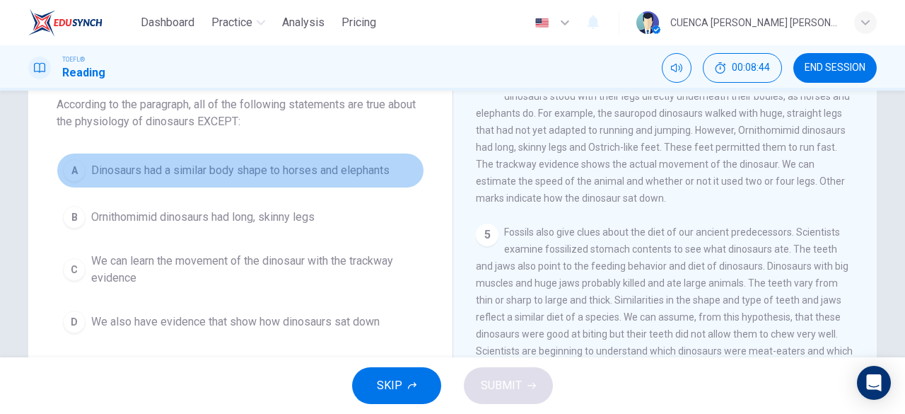
click at [370, 174] on span "Dinosaurs had a similar body shape to horses and elephants" at bounding box center [240, 170] width 298 height 17
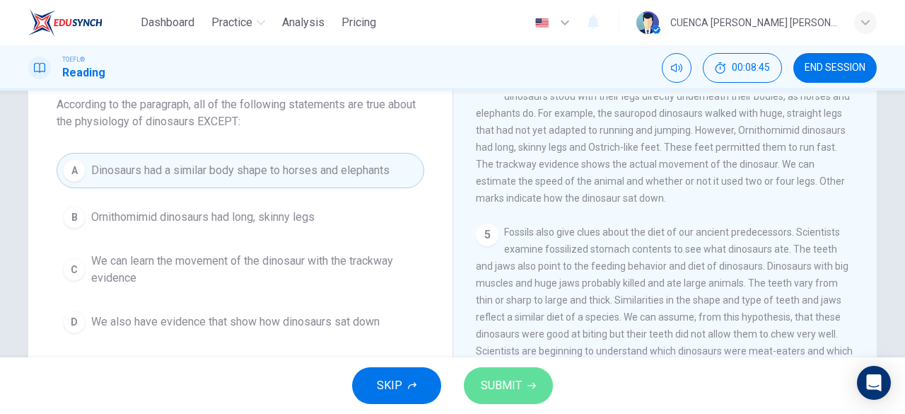
click at [492, 388] on span "SUBMIT" at bounding box center [501, 386] width 41 height 20
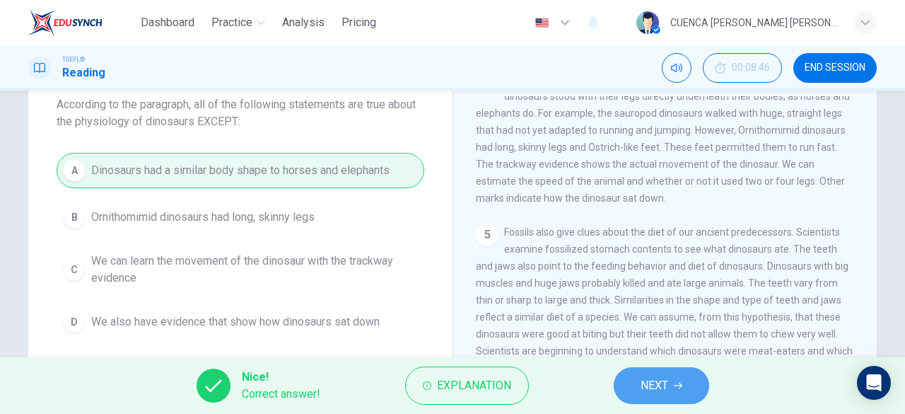
click at [665, 391] on span "NEXT" at bounding box center [655, 386] width 28 height 20
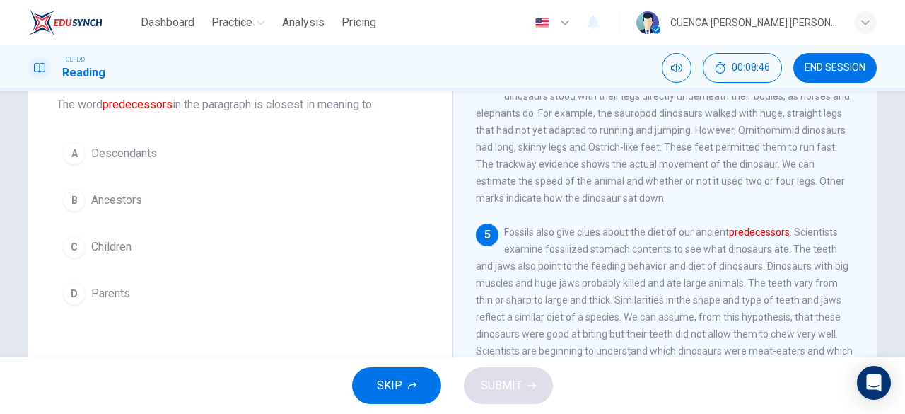
scroll to position [431, 0]
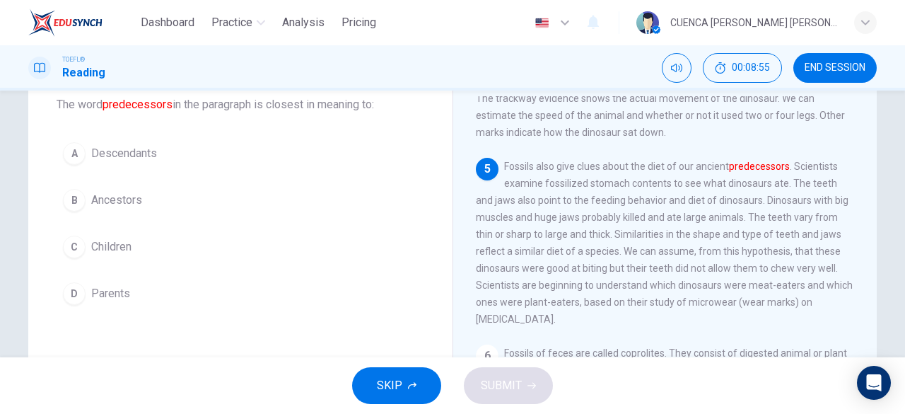
click at [145, 208] on button "B Ancestors" at bounding box center [241, 199] width 368 height 35
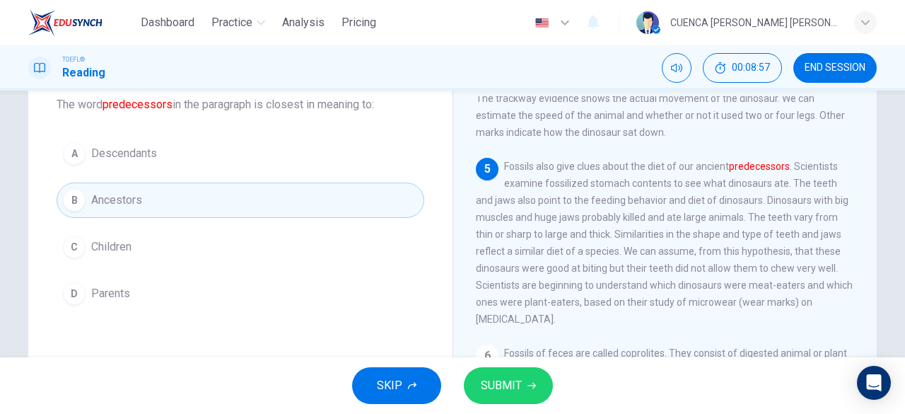
click at [499, 386] on span "SUBMIT" at bounding box center [501, 386] width 41 height 20
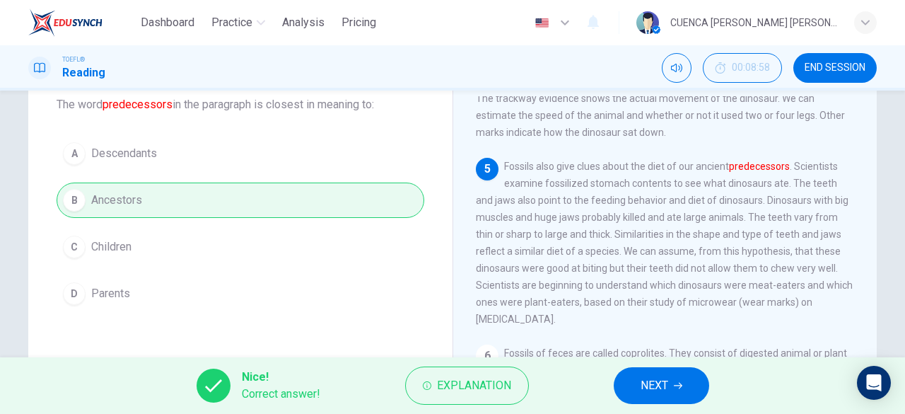
click at [683, 386] on icon "button" at bounding box center [678, 385] width 8 height 8
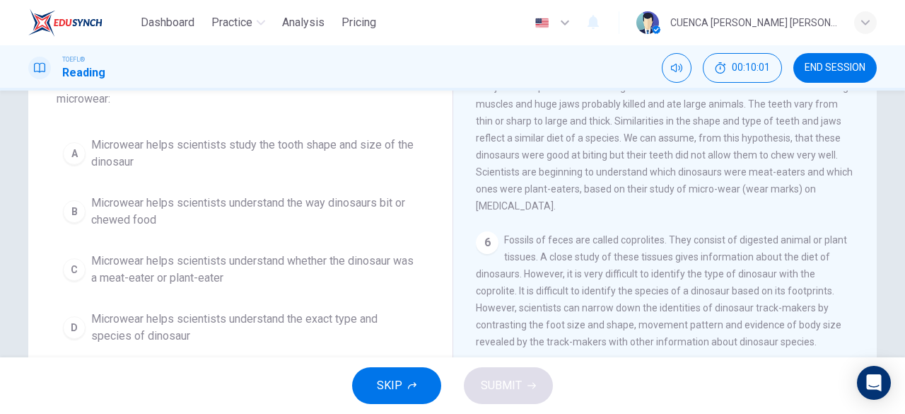
scroll to position [129, 0]
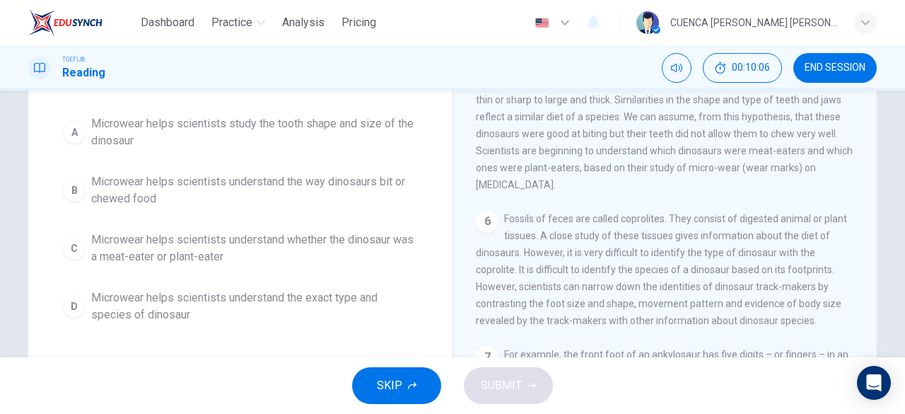
click at [244, 239] on span "Microwear helps scientists understand whether the dinosaur was a meat-eater or …" at bounding box center [254, 248] width 327 height 34
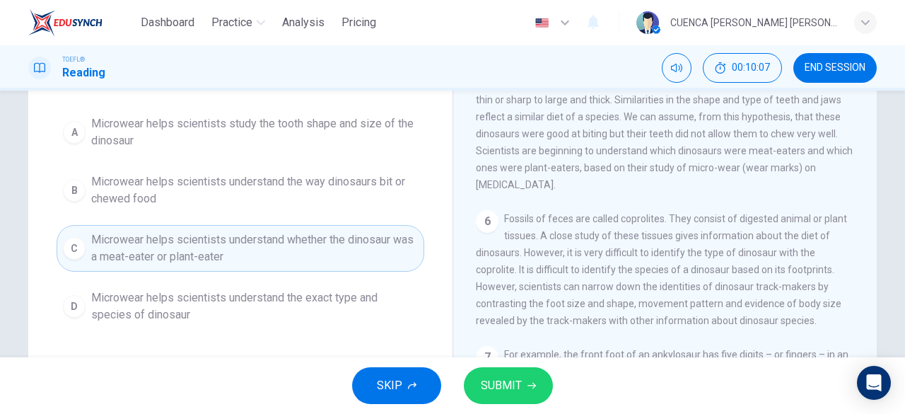
click at [514, 394] on span "SUBMIT" at bounding box center [501, 386] width 41 height 20
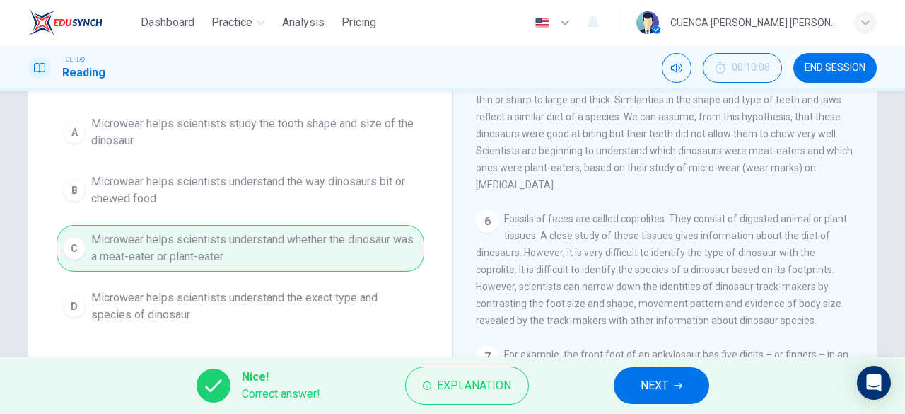
click at [658, 384] on span "NEXT" at bounding box center [655, 386] width 28 height 20
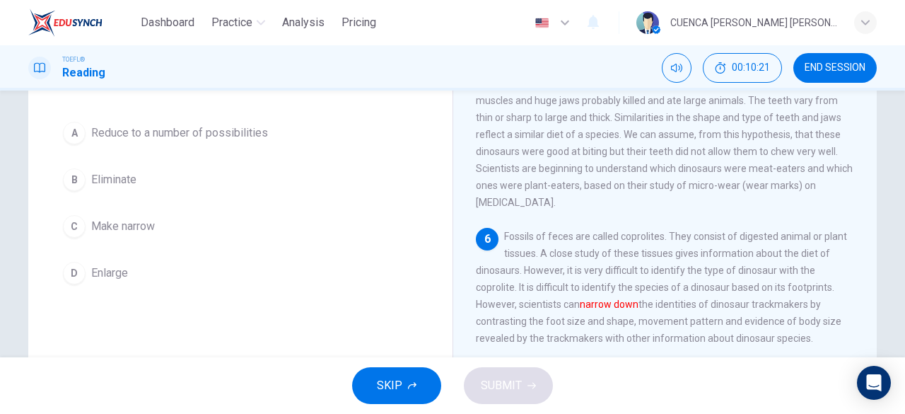
scroll to position [108, 0]
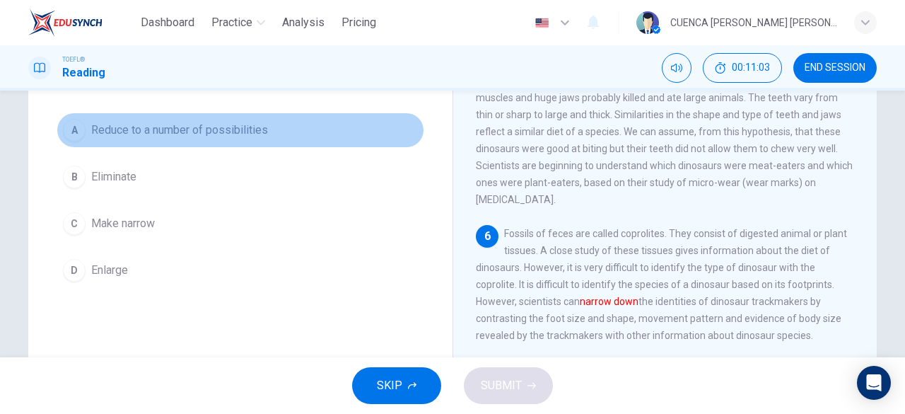
click at [204, 140] on button "A Reduce to a number of possibilities" at bounding box center [241, 129] width 368 height 35
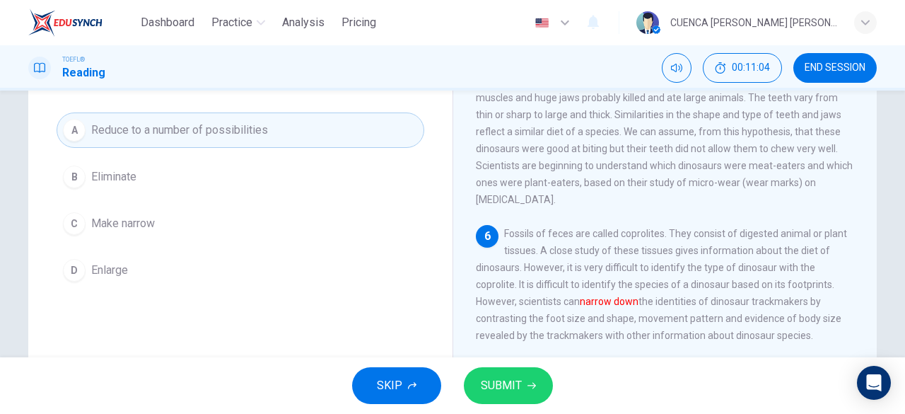
click at [501, 376] on span "SUBMIT" at bounding box center [501, 386] width 41 height 20
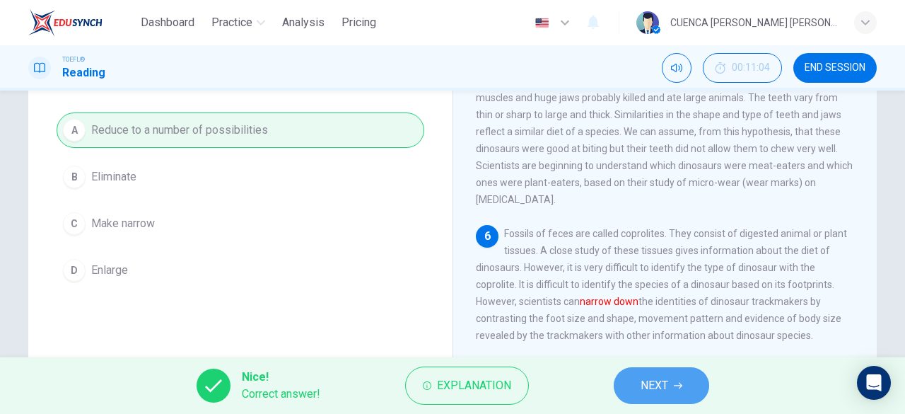
click at [676, 383] on icon "button" at bounding box center [678, 385] width 8 height 8
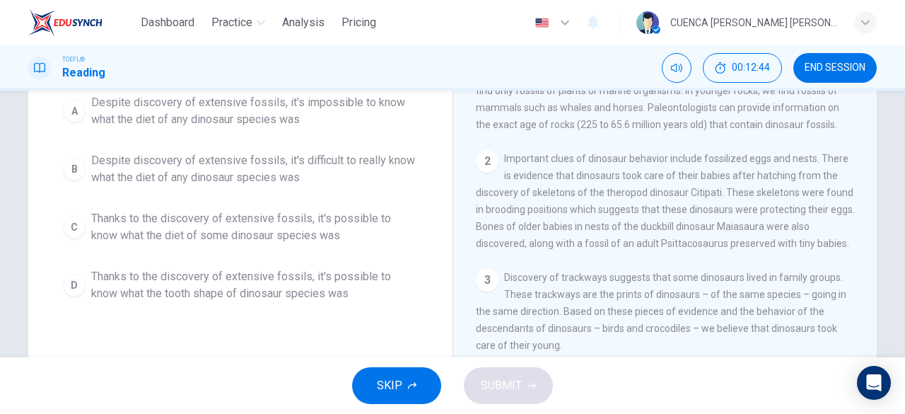
scroll to position [148, 0]
click at [356, 234] on span "Thanks to the discovery of extensive fossils, it's possible to know what the di…" at bounding box center [254, 229] width 327 height 34
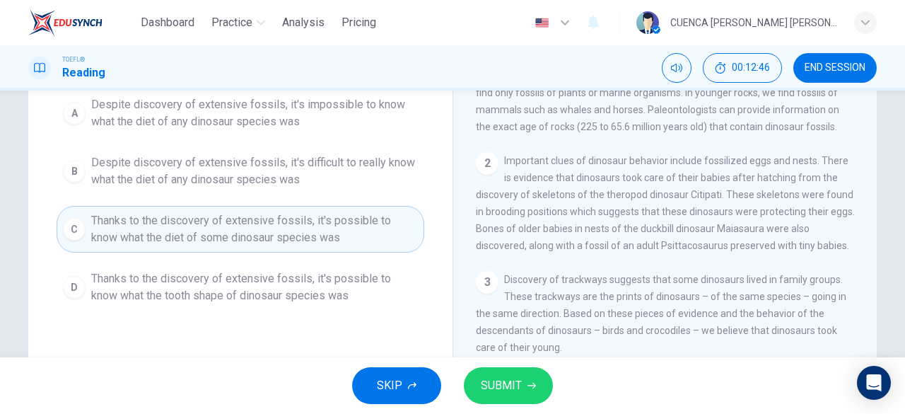
click at [514, 388] on span "SUBMIT" at bounding box center [501, 386] width 41 height 20
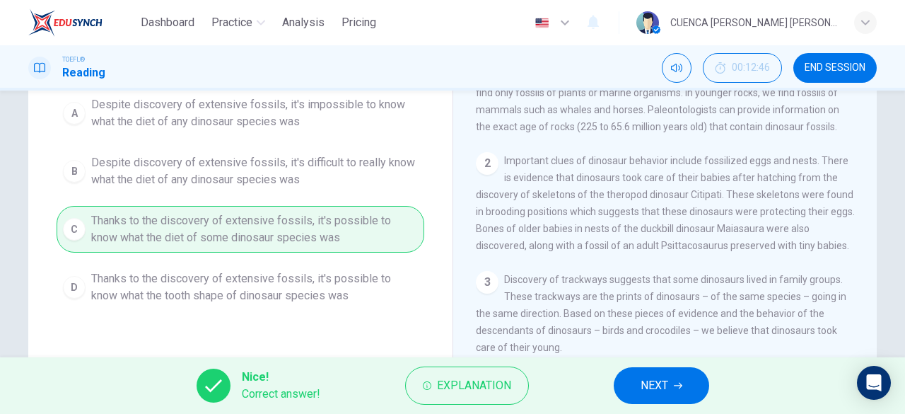
click at [660, 383] on span "NEXT" at bounding box center [655, 386] width 28 height 20
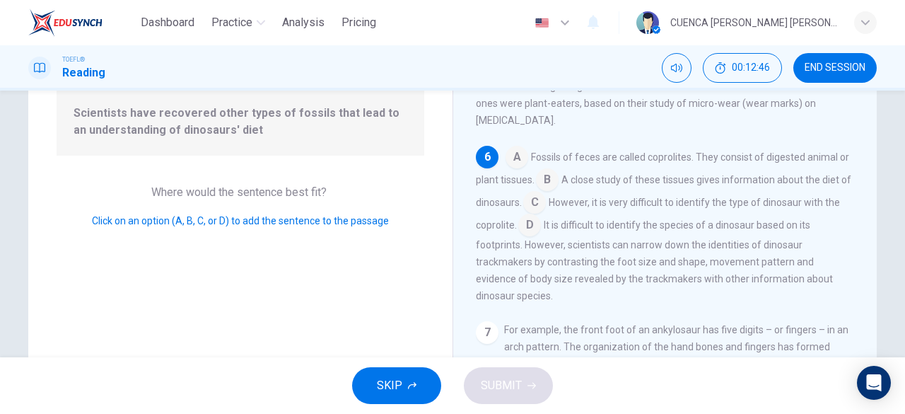
scroll to position [603, 0]
click at [557, 176] on input at bounding box center [547, 181] width 23 height 23
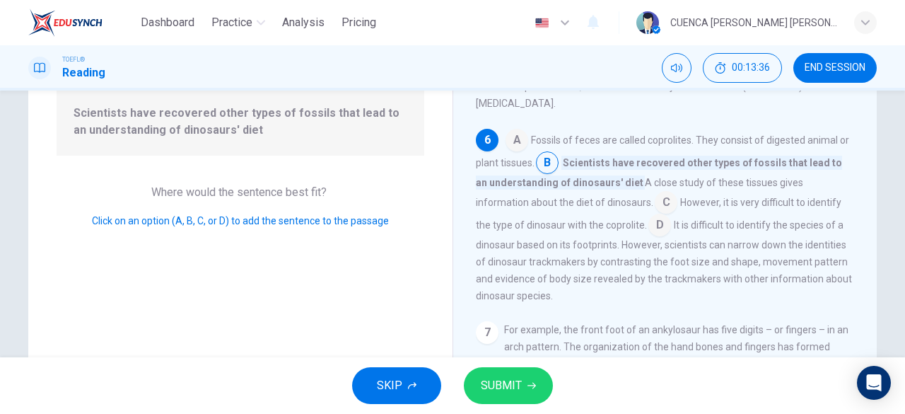
click at [655, 215] on input at bounding box center [666, 203] width 23 height 23
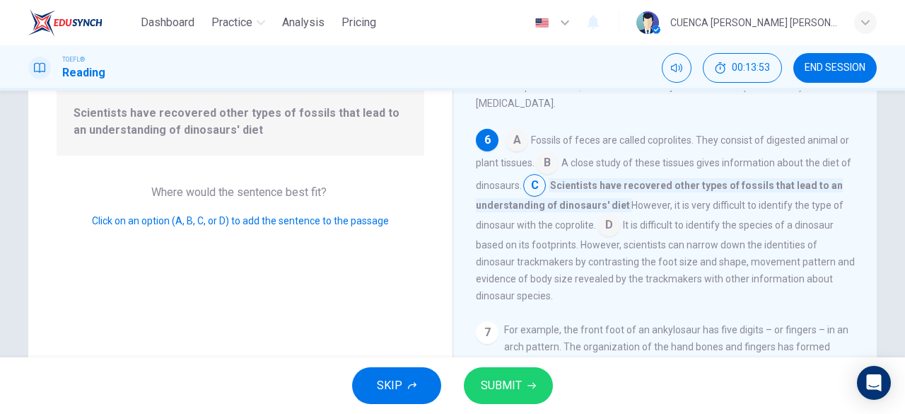
click at [606, 238] on input at bounding box center [609, 226] width 23 height 23
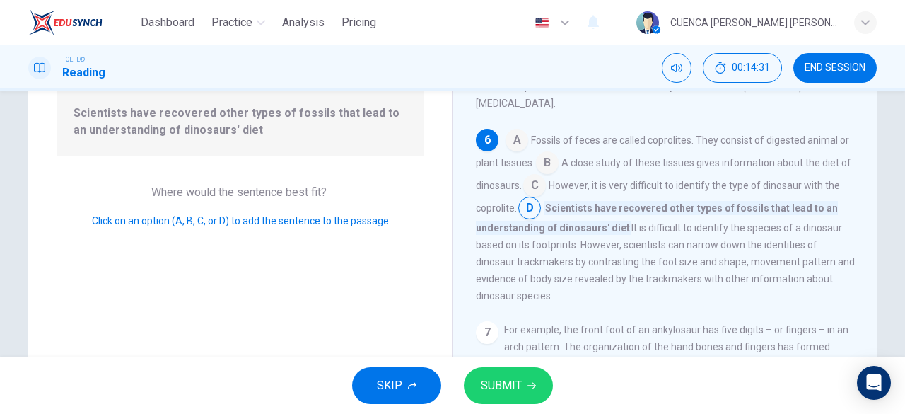
click at [509, 388] on span "SUBMIT" at bounding box center [501, 386] width 41 height 20
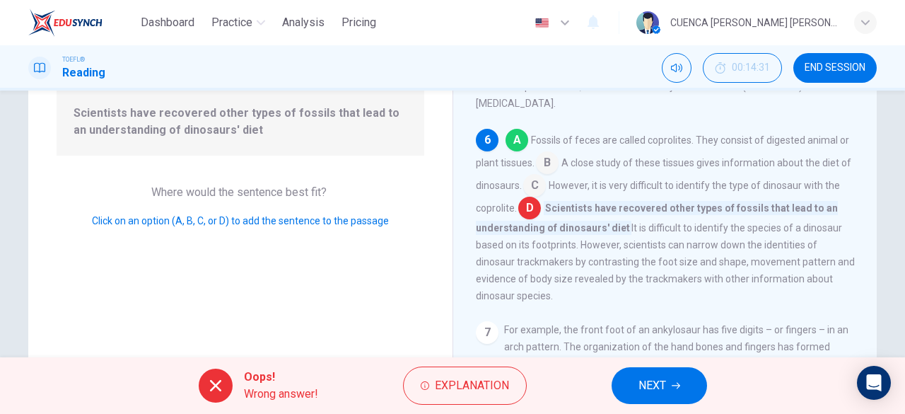
click at [676, 385] on icon "button" at bounding box center [676, 386] width 8 height 6
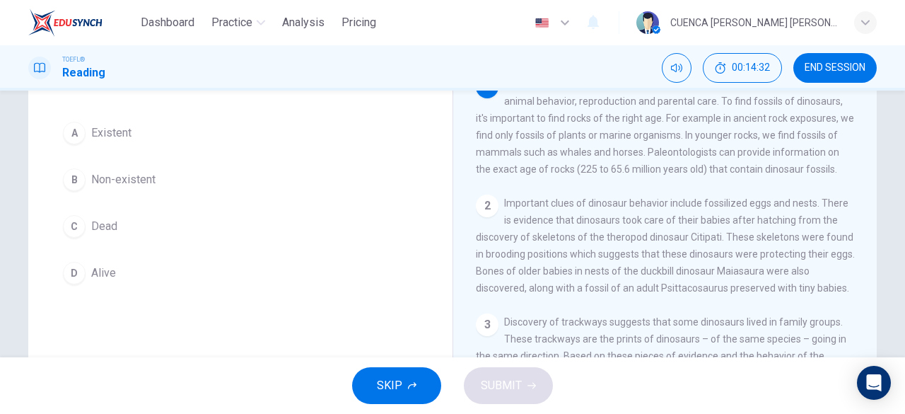
scroll to position [55, 0]
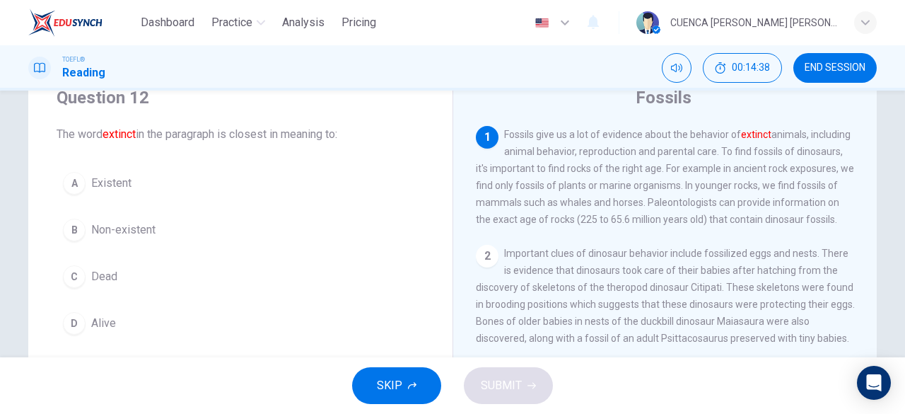
click at [146, 228] on span "Non-existent" at bounding box center [123, 229] width 64 height 17
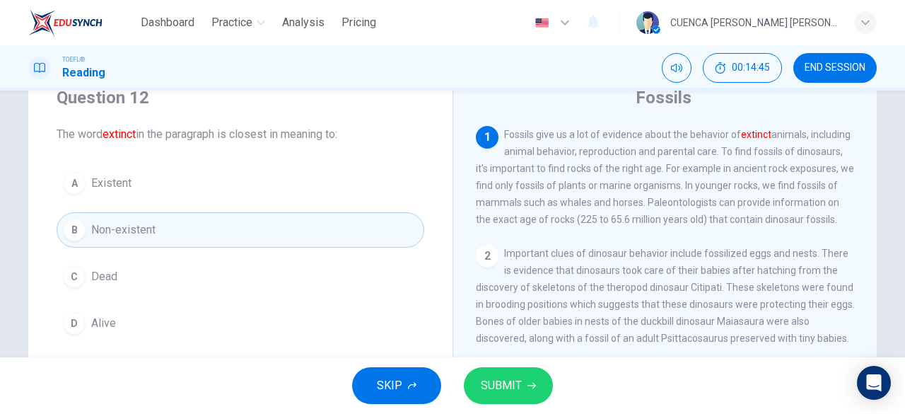
click at [530, 385] on icon "button" at bounding box center [532, 386] width 8 height 6
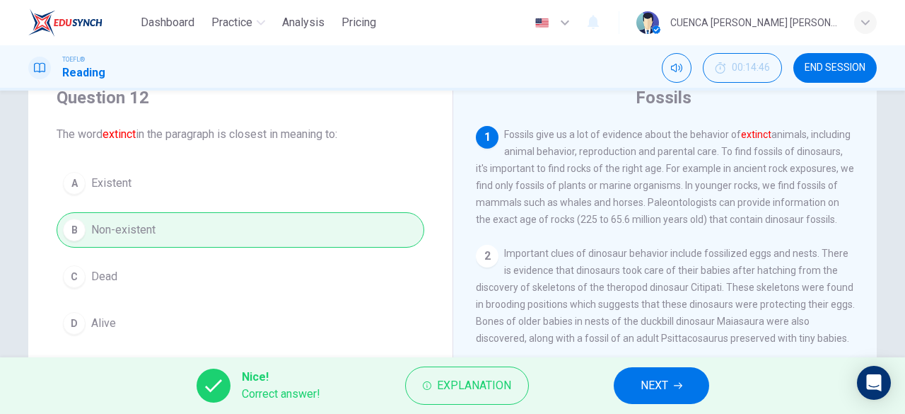
click at [663, 386] on span "NEXT" at bounding box center [655, 386] width 28 height 20
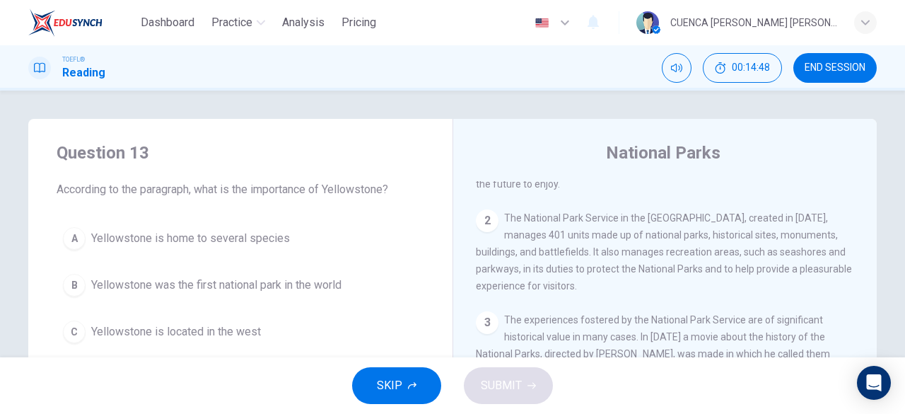
scroll to position [0, 0]
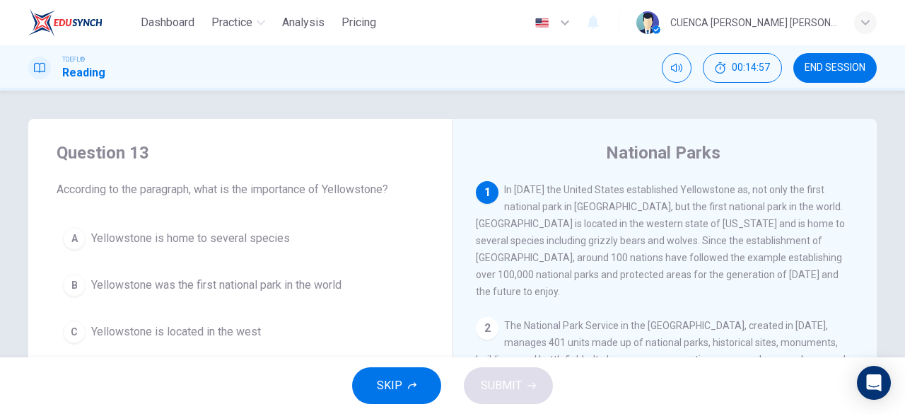
click at [841, 64] on span "END SESSION" at bounding box center [835, 67] width 61 height 11
